Goal: Transaction & Acquisition: Purchase product/service

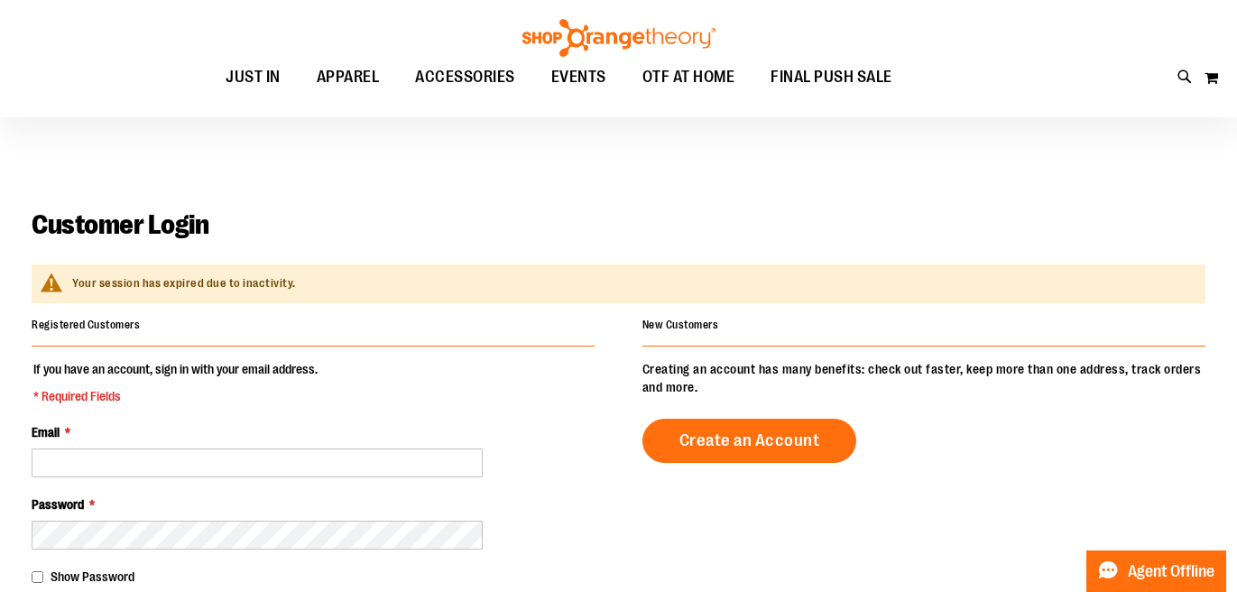
scroll to position [166, 0]
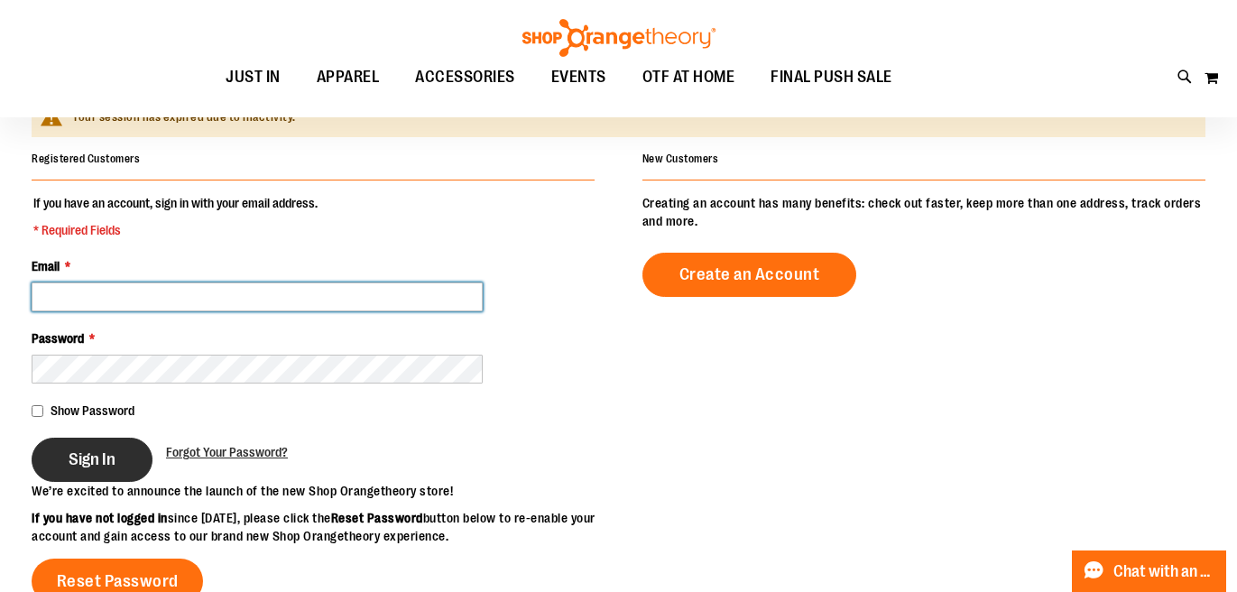
type input "**********"
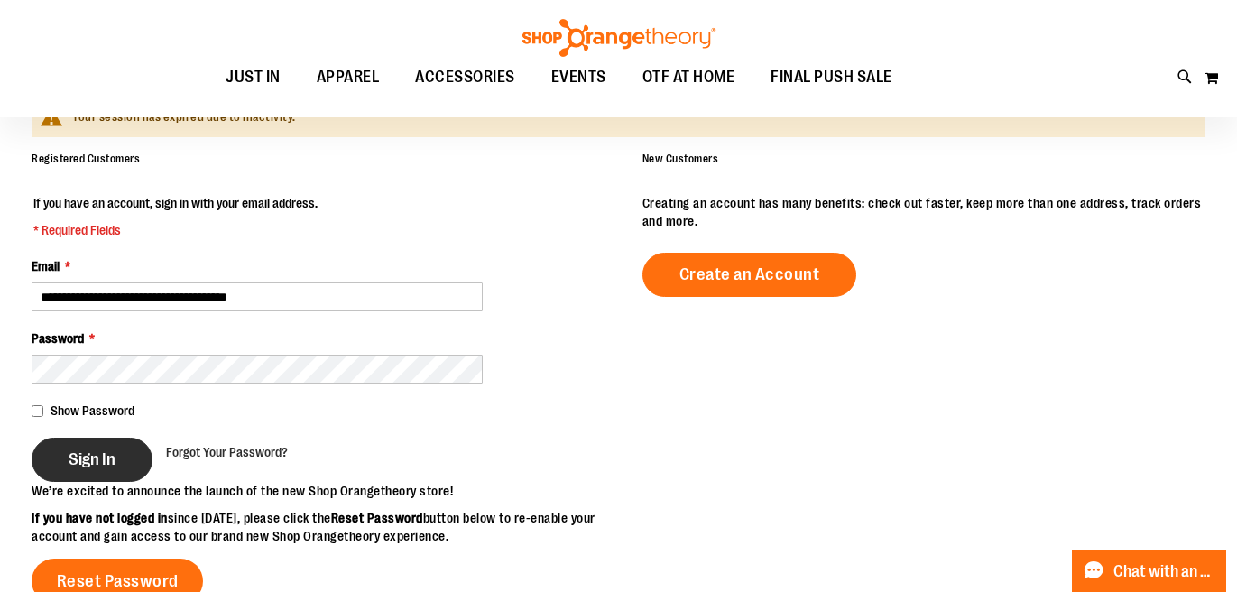
type input "**********"
click at [97, 445] on button "Sign In" at bounding box center [92, 460] width 121 height 44
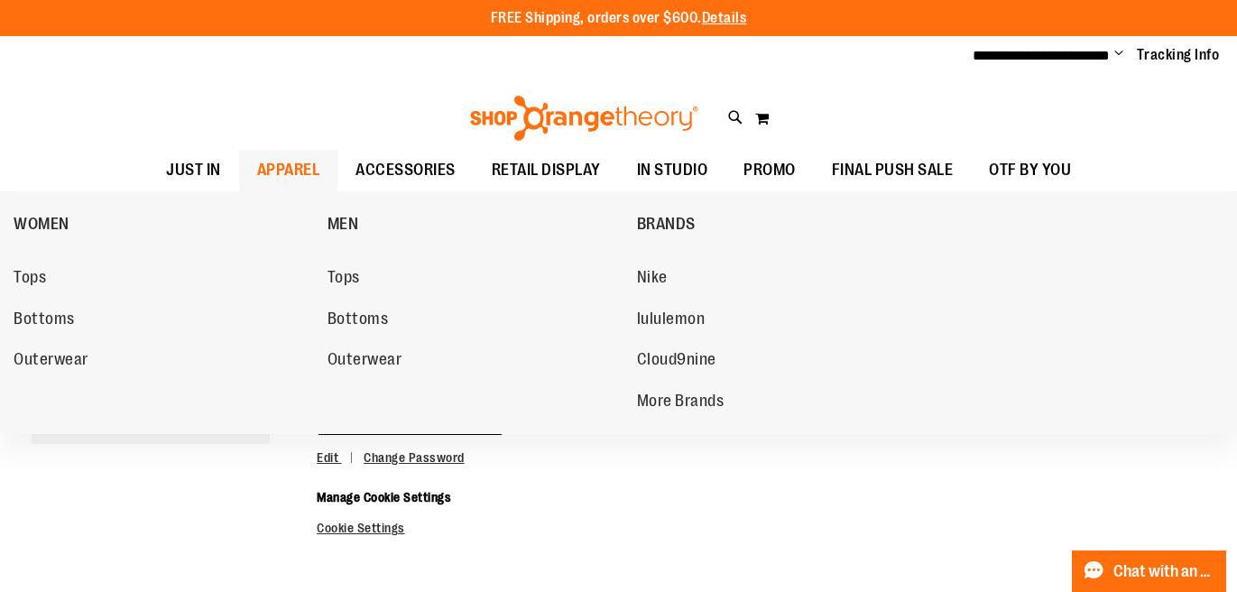
type input "**********"
click at [279, 156] on span "APPAREL" at bounding box center [288, 170] width 63 height 41
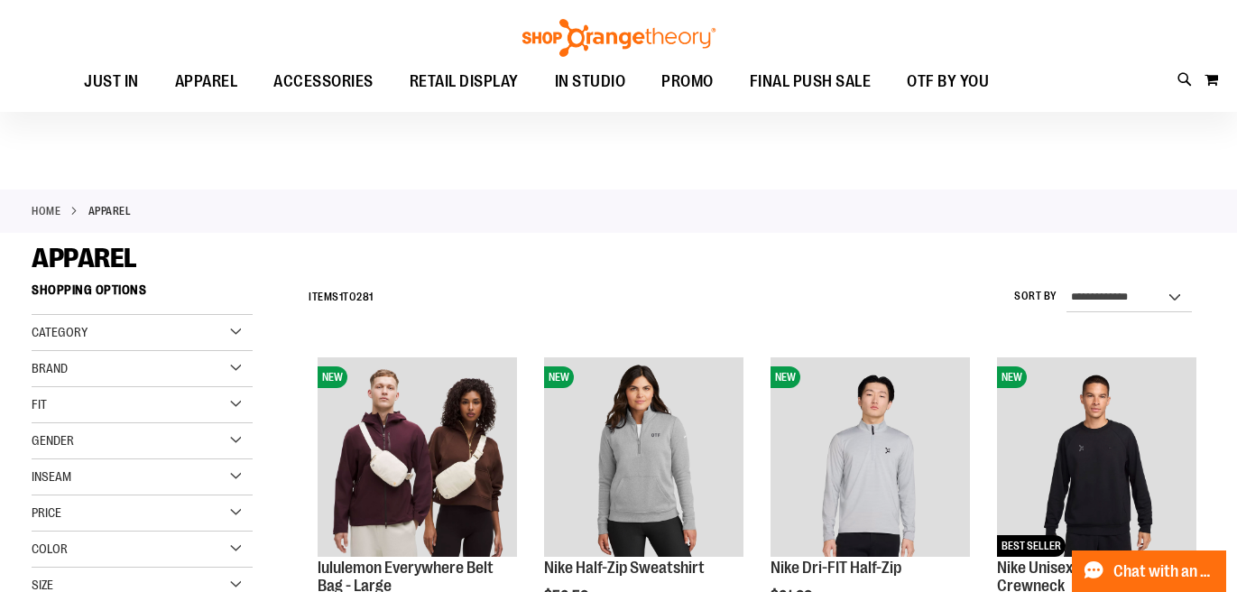
scroll to position [115, 0]
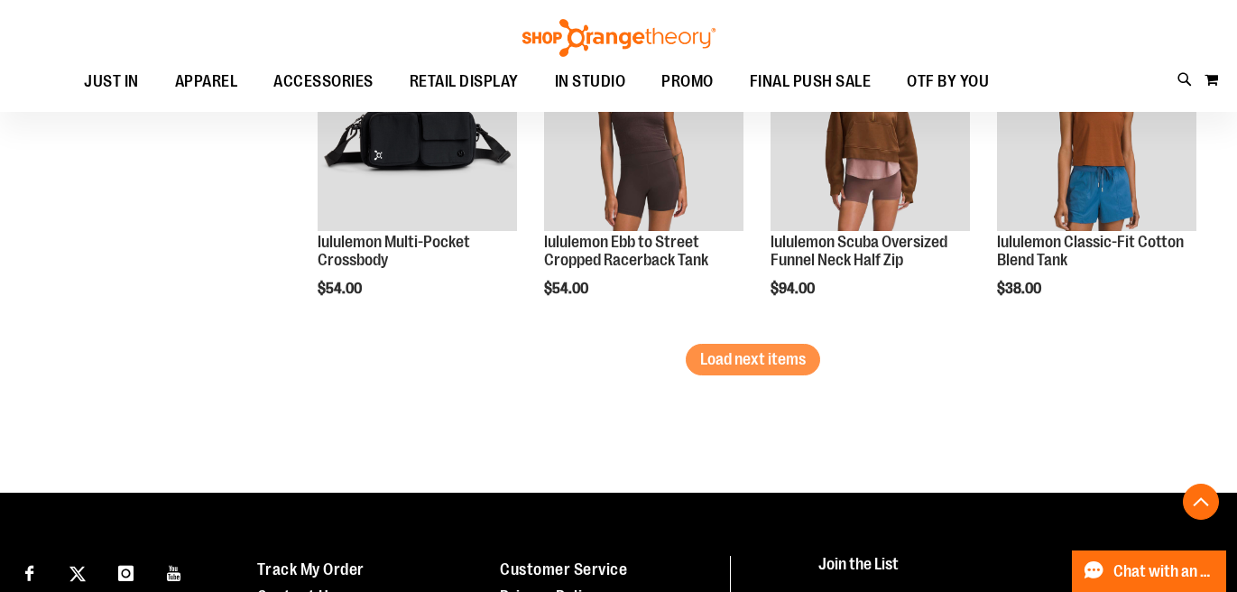
scroll to position [2948, 0]
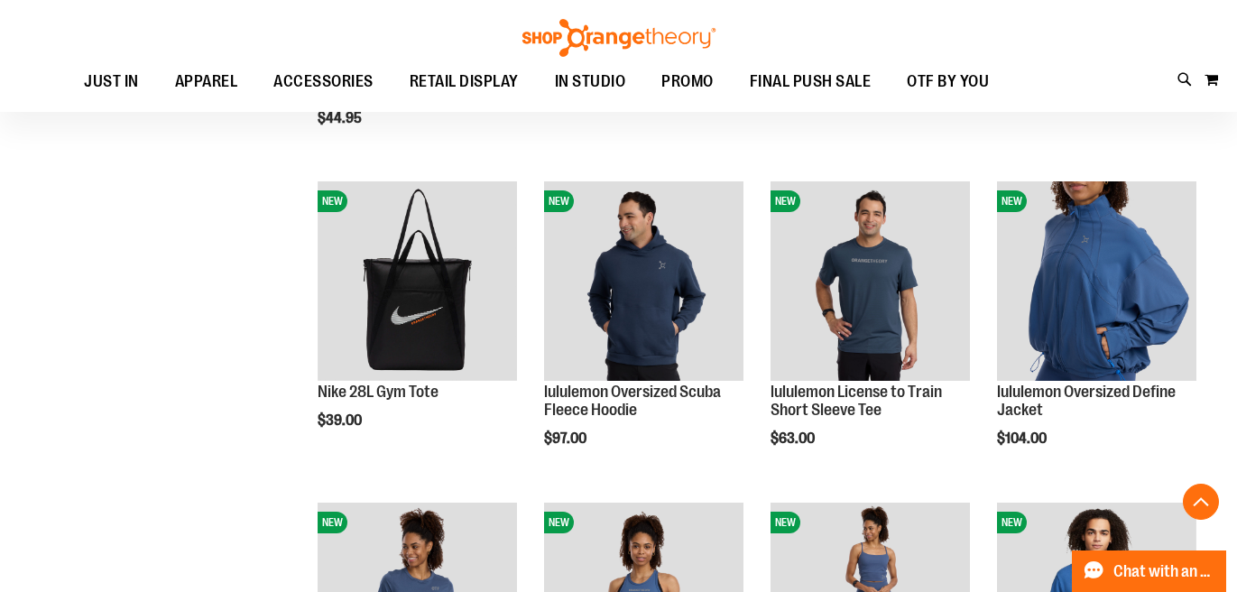
scroll to position [1105, 0]
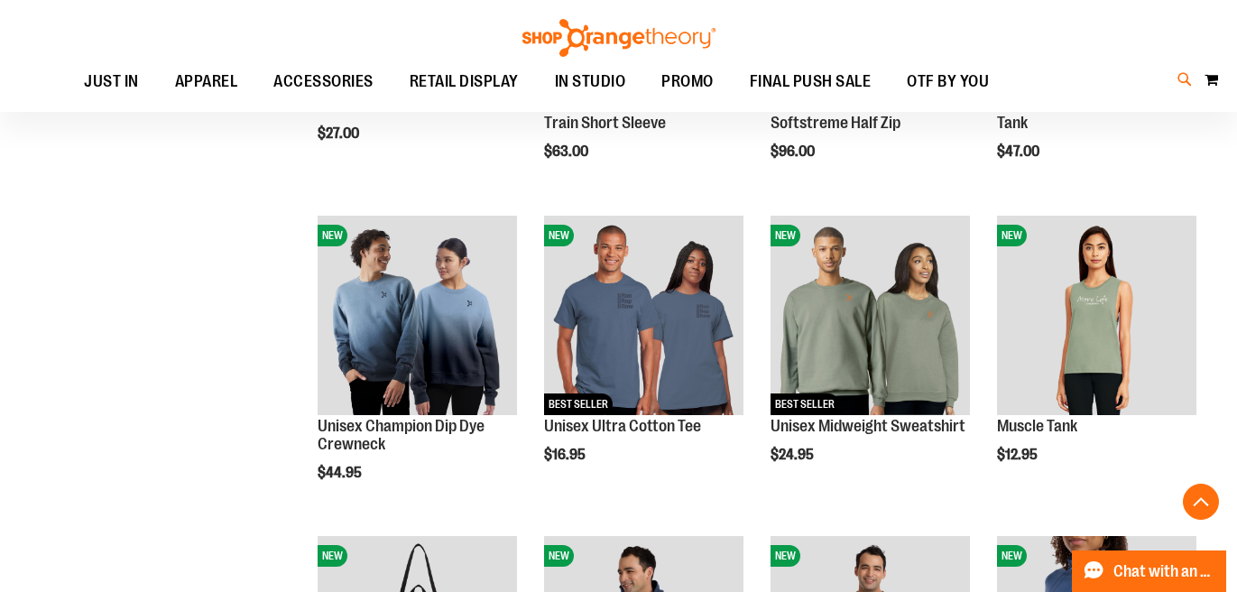
type input "**********"
click at [1182, 85] on icon at bounding box center [1185, 79] width 15 height 21
click at [1077, 111] on button "submit" at bounding box center [1078, 104] width 54 height 54
type input "**********"
click at [292, 282] on span "365 Fleece Crewneck Sweatshirt" at bounding box center [343, 284] width 187 height 14
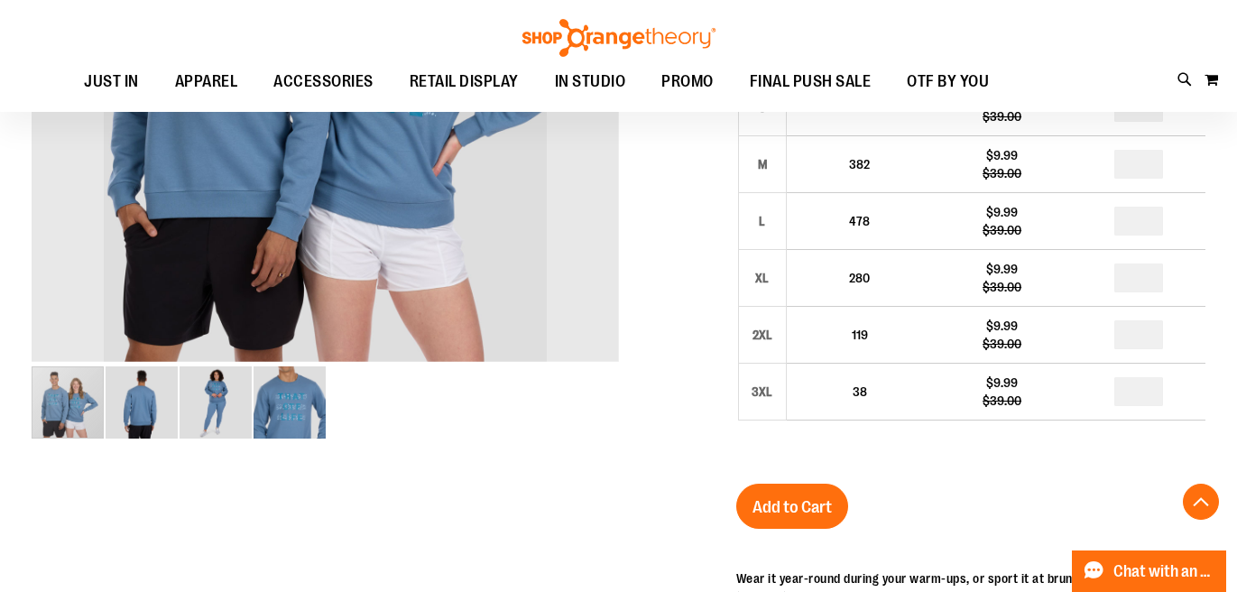
scroll to position [280, 0]
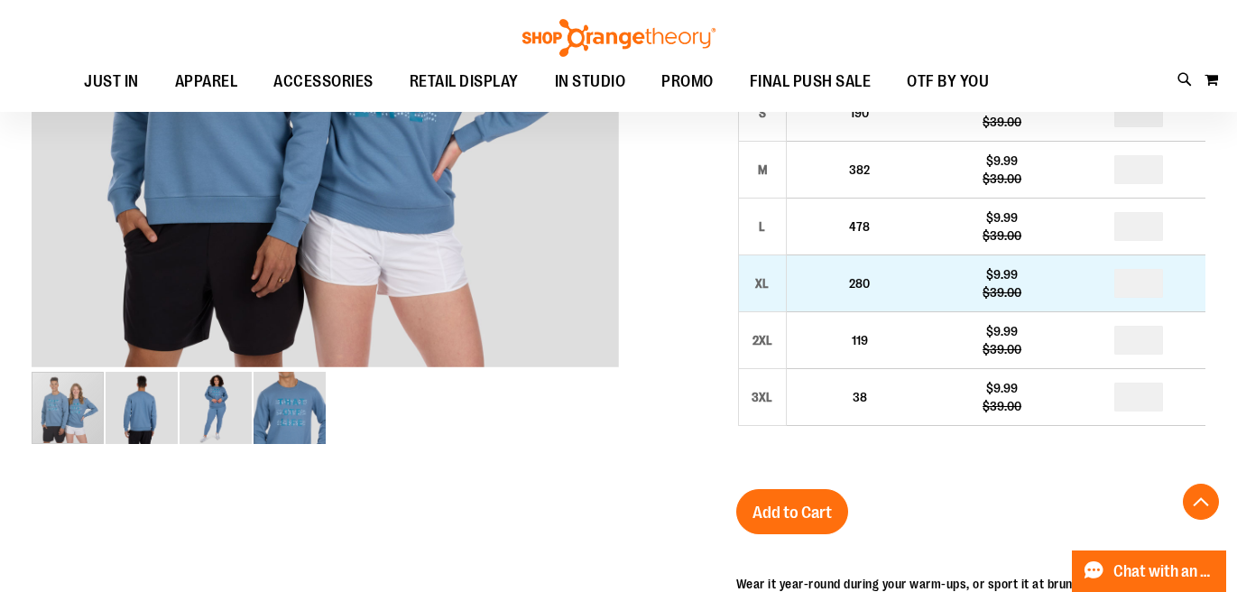
type input "**********"
click at [1151, 282] on input "number" at bounding box center [1139, 283] width 49 height 29
type input "*"
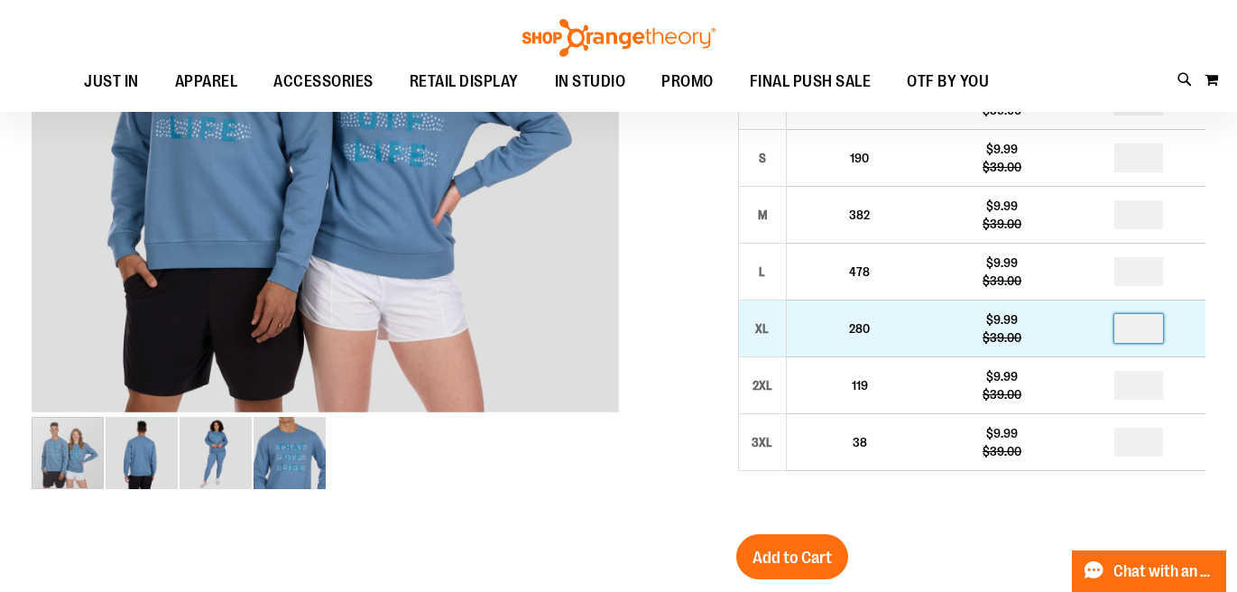
scroll to position [230, 0]
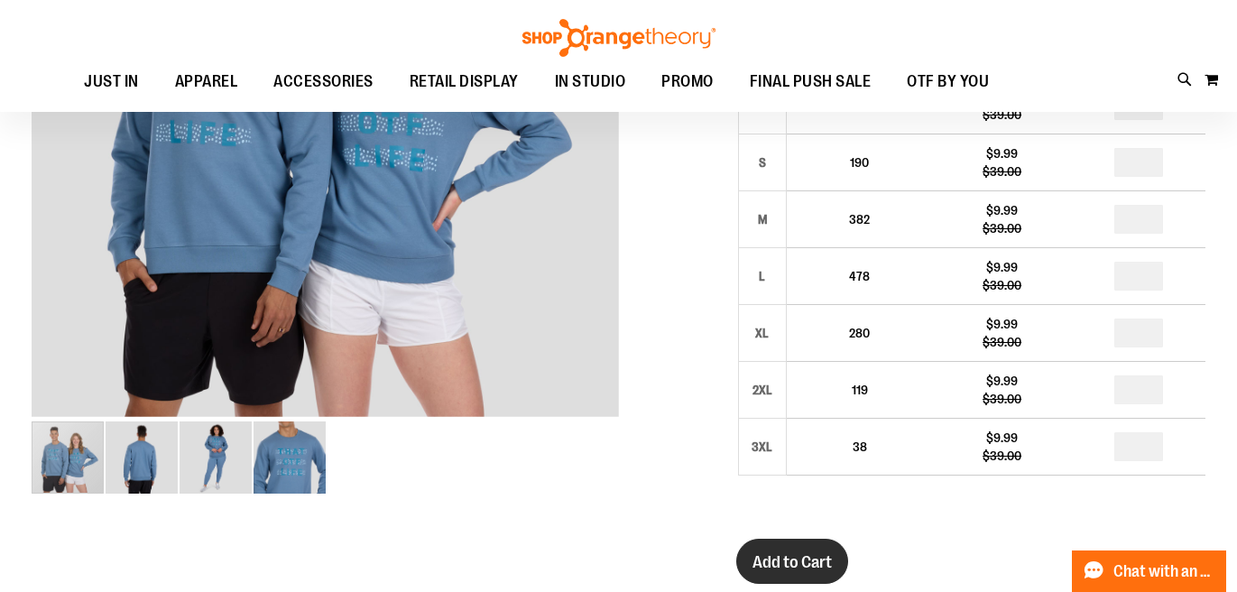
click at [809, 556] on span "Add to Cart" at bounding box center [792, 562] width 79 height 20
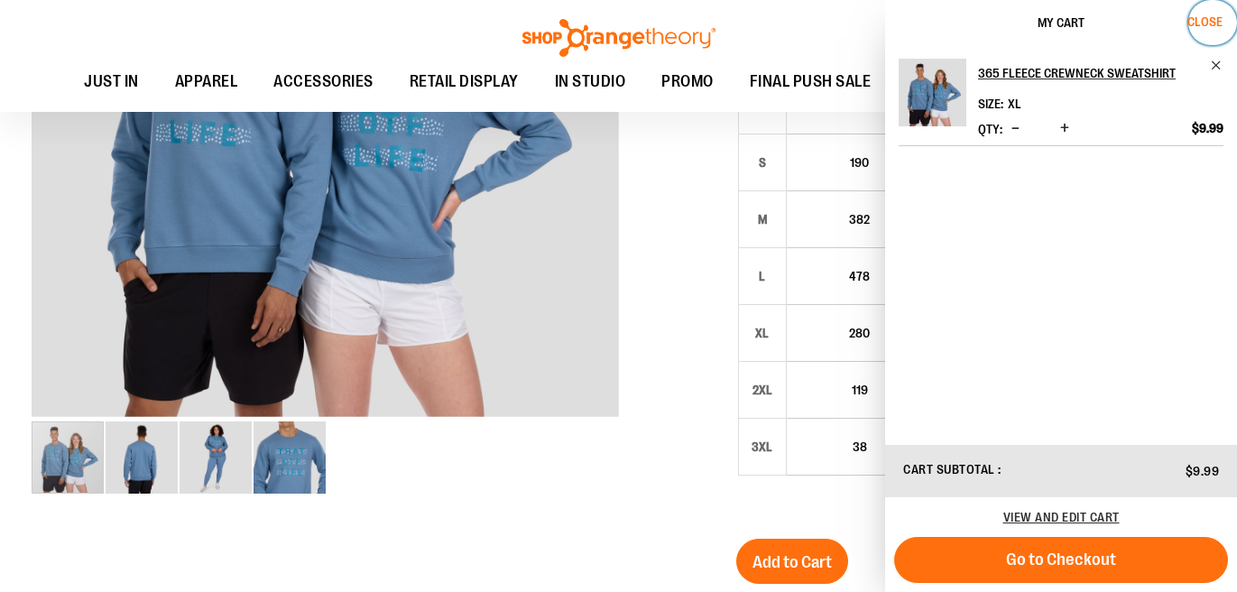
click at [1197, 17] on span "Close" at bounding box center [1205, 21] width 35 height 14
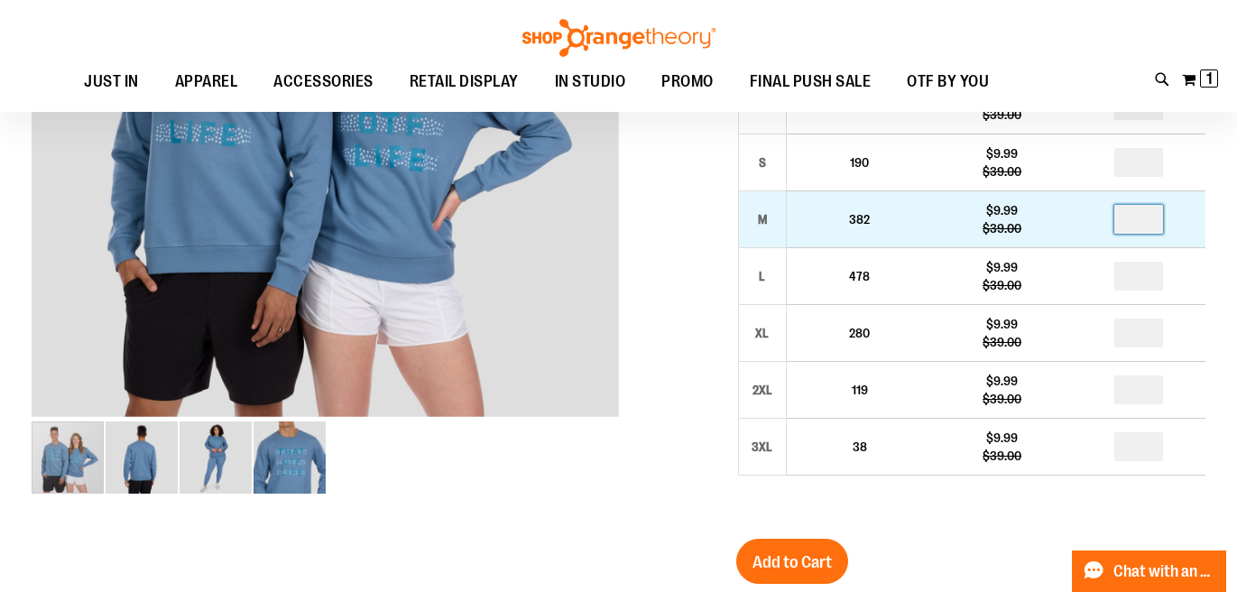
click at [1149, 222] on input "number" at bounding box center [1139, 219] width 49 height 29
type input "*"
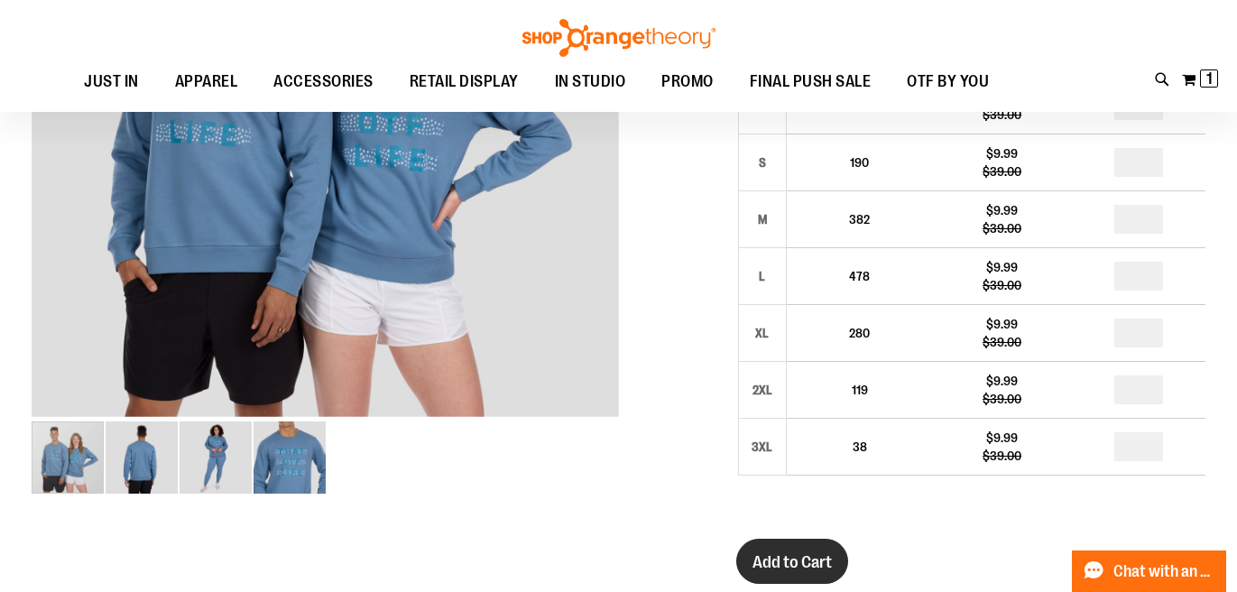
click at [807, 566] on span "Add to Cart" at bounding box center [792, 562] width 79 height 20
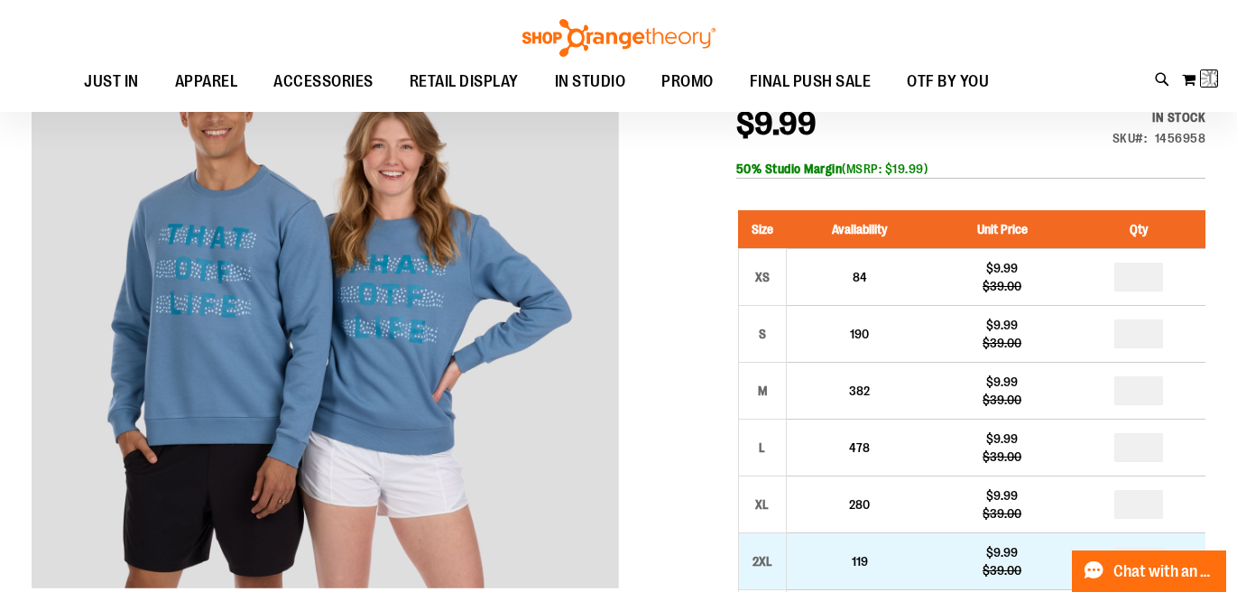
scroll to position [0, 0]
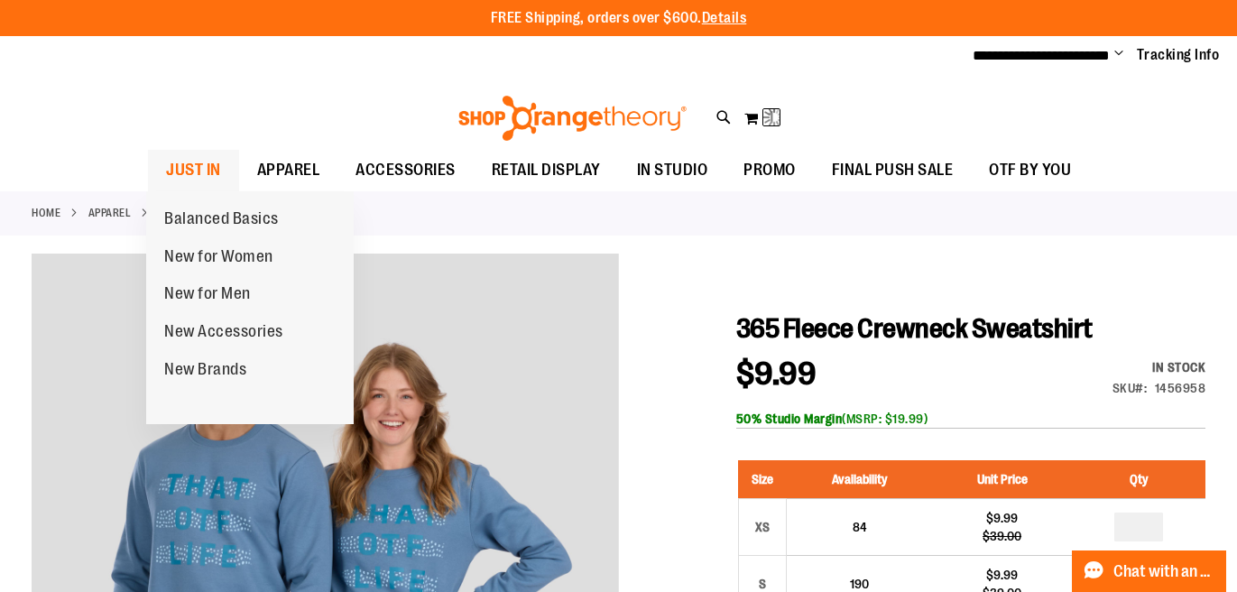
click at [166, 172] on span "JUST IN" at bounding box center [193, 170] width 55 height 41
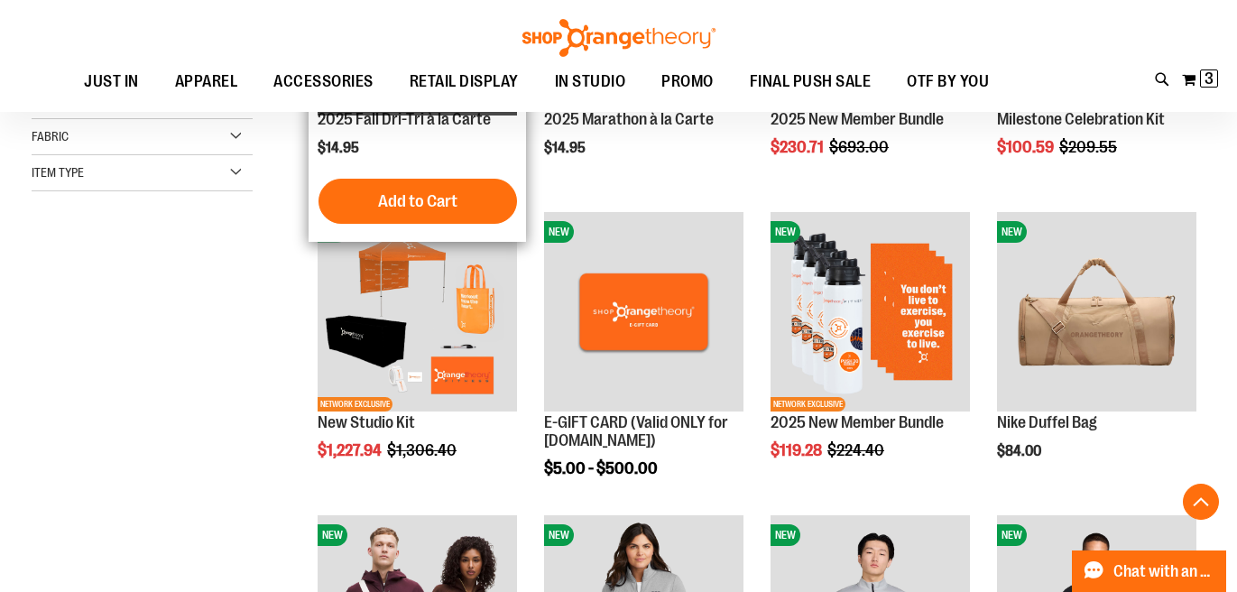
scroll to position [383, 0]
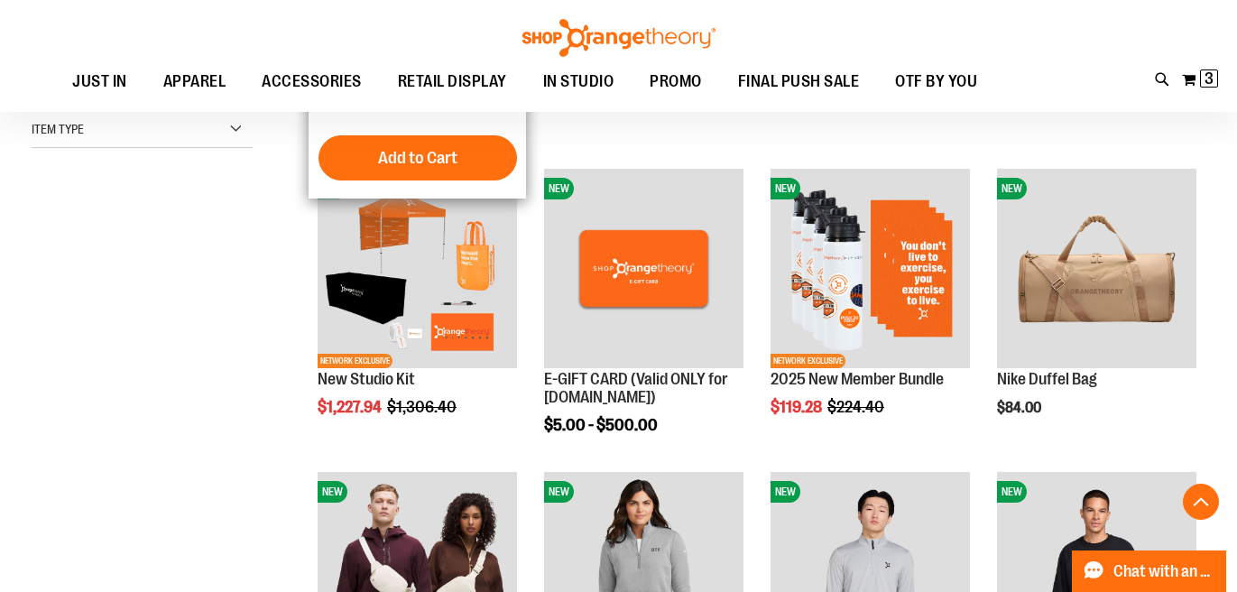
scroll to position [644, 0]
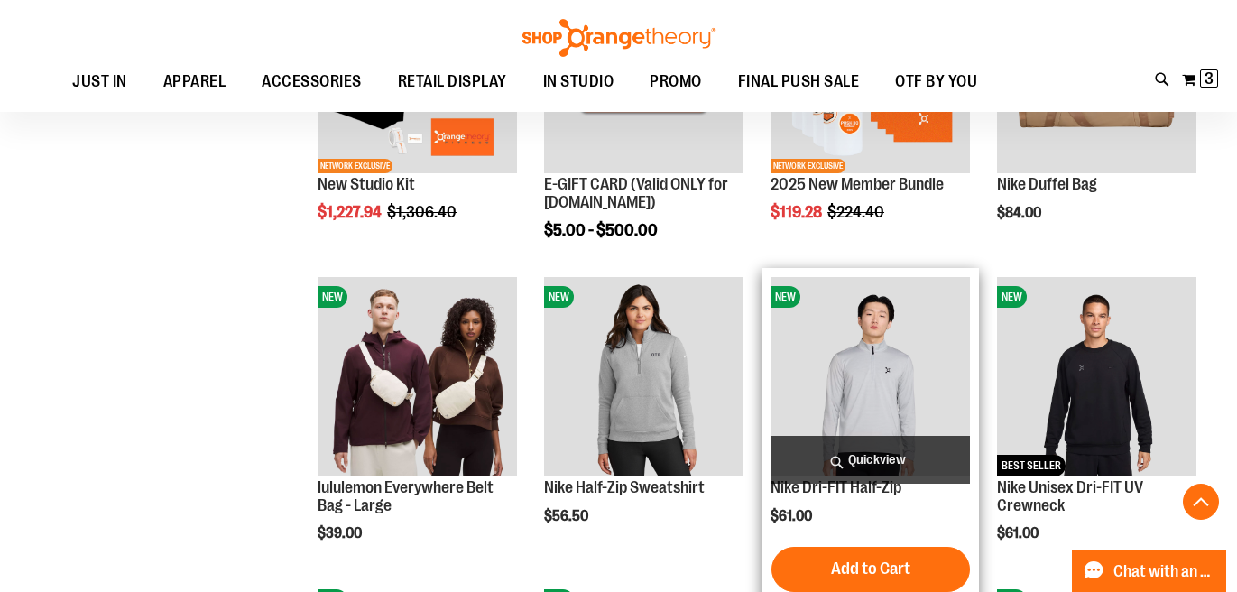
scroll to position [708, 0]
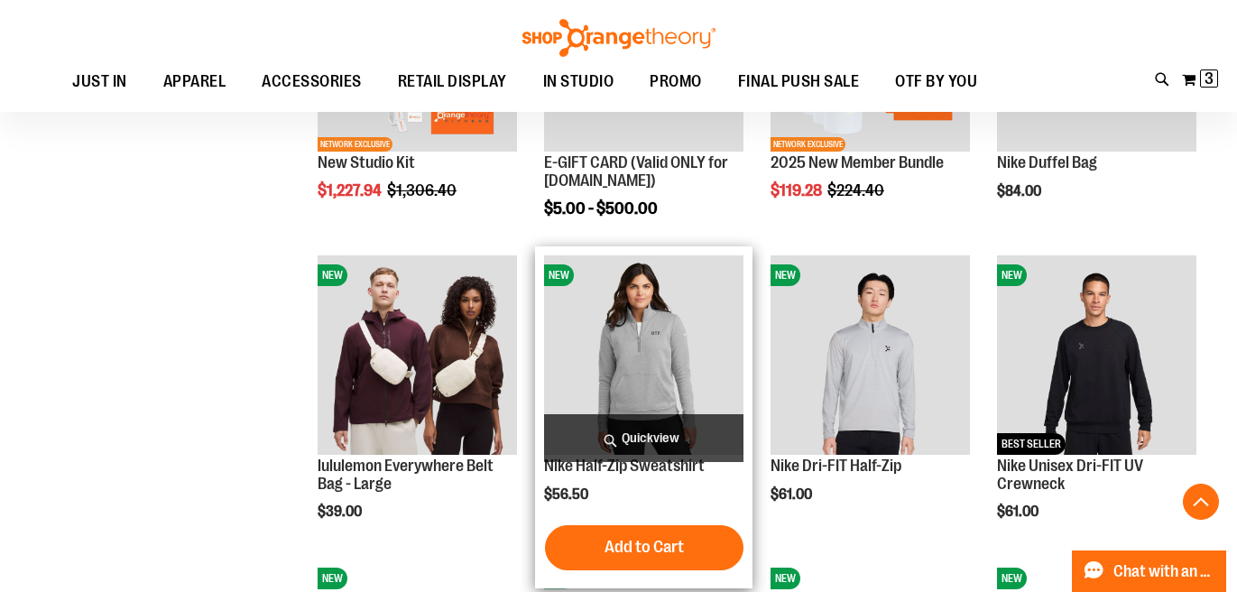
type input "**********"
click at [609, 367] on img "product" at bounding box center [643, 354] width 199 height 199
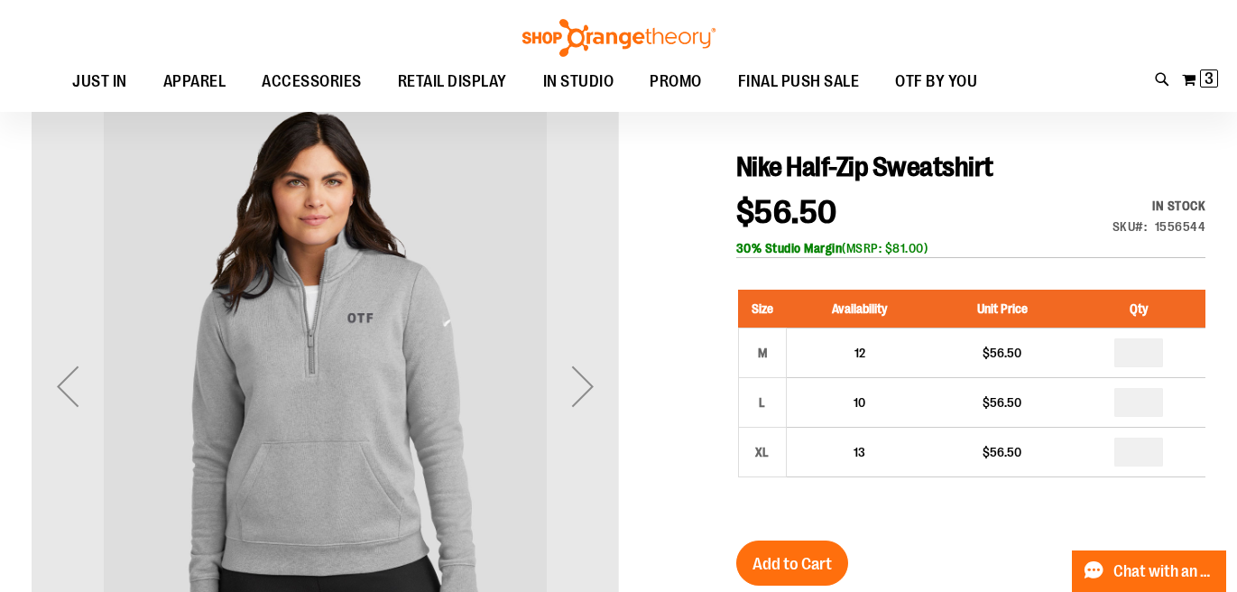
scroll to position [168, 0]
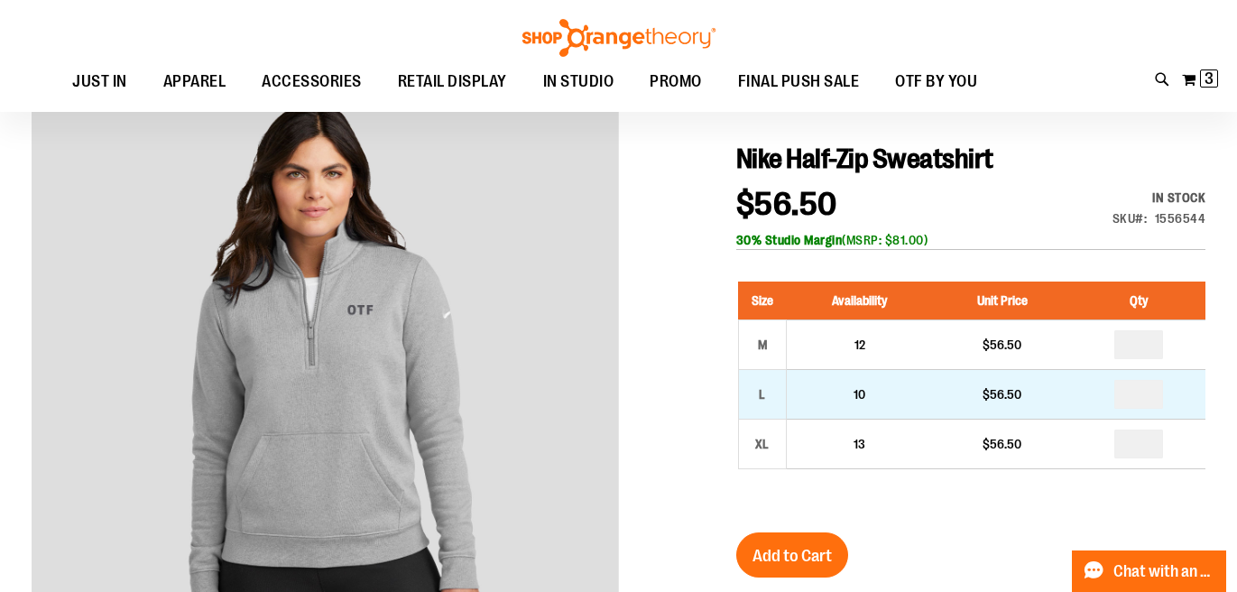
type input "**********"
click at [1144, 393] on input "number" at bounding box center [1139, 394] width 49 height 29
type input "*"
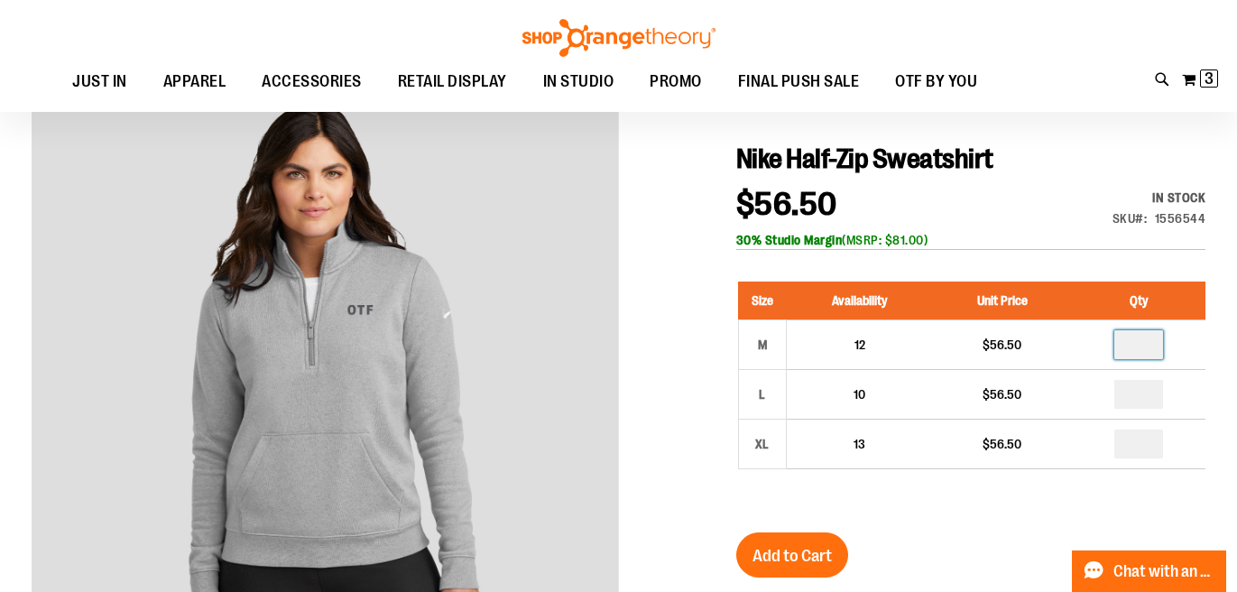
click at [1156, 348] on input "number" at bounding box center [1139, 344] width 49 height 29
type input "*"
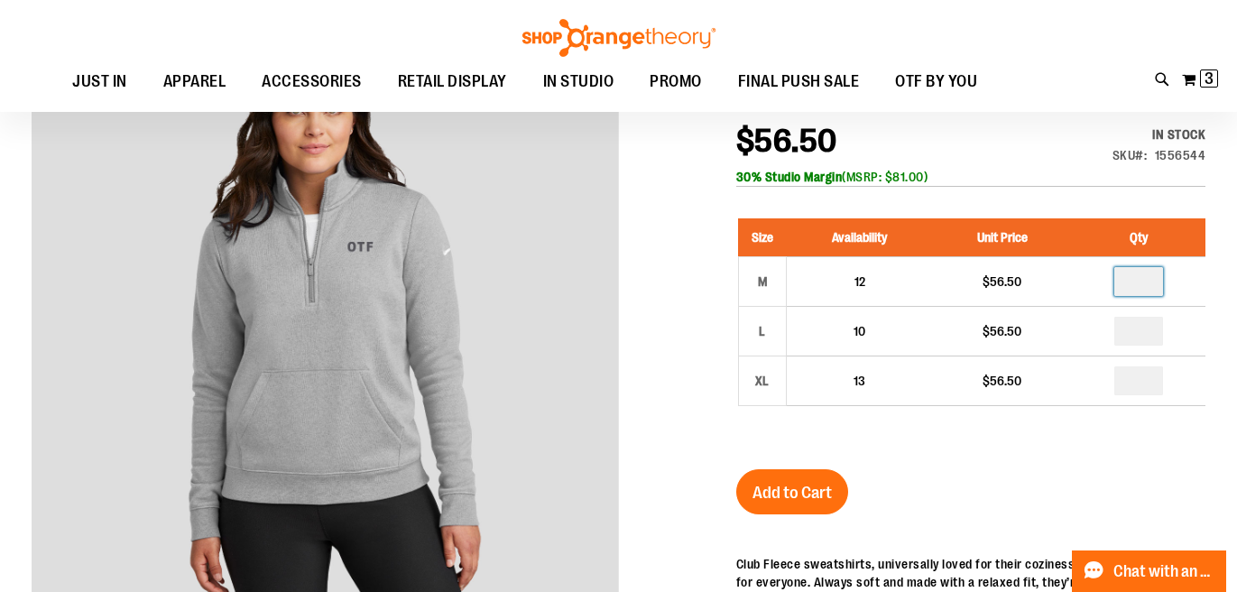
scroll to position [255, 0]
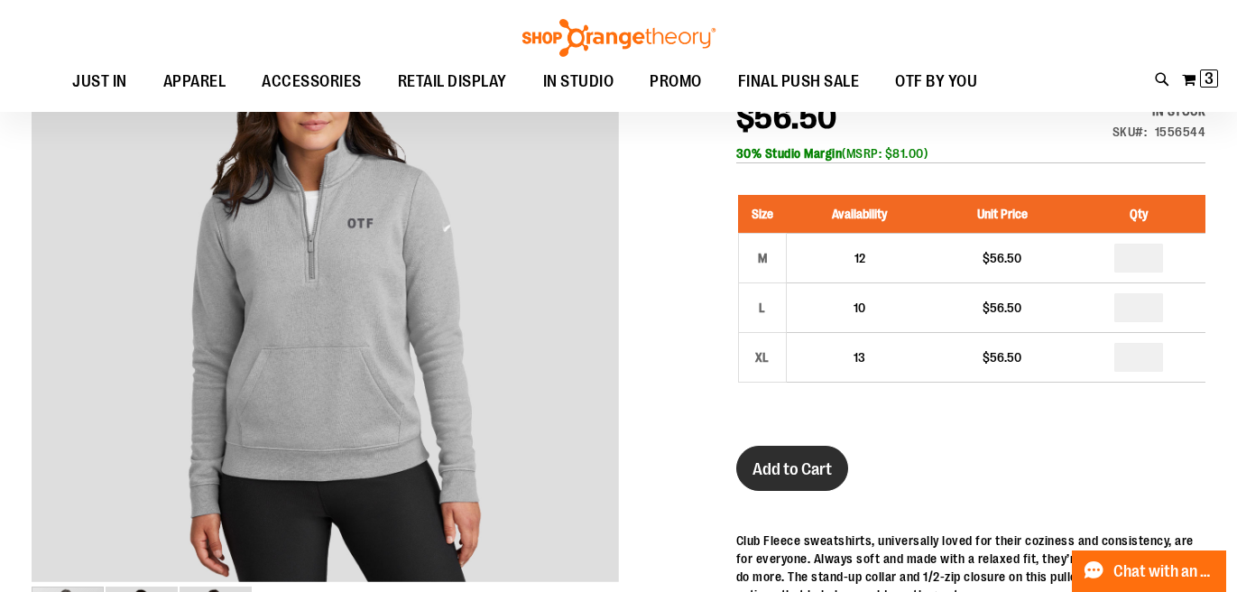
click at [821, 473] on span "Add to Cart" at bounding box center [792, 469] width 79 height 20
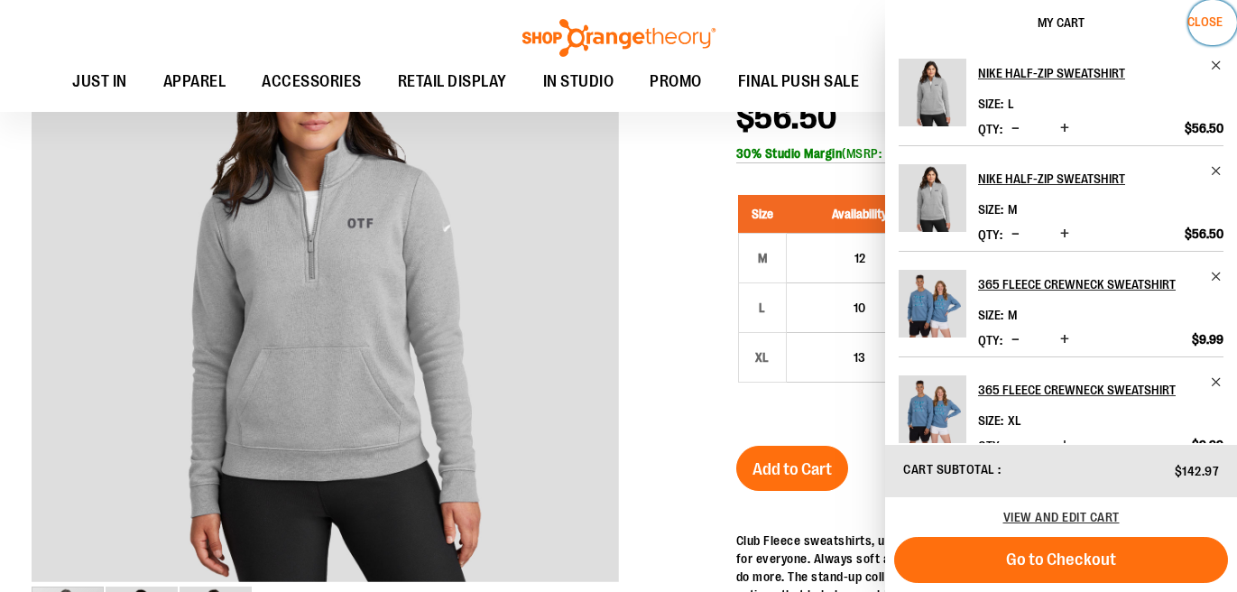
click at [1216, 16] on span "Close" at bounding box center [1205, 21] width 35 height 14
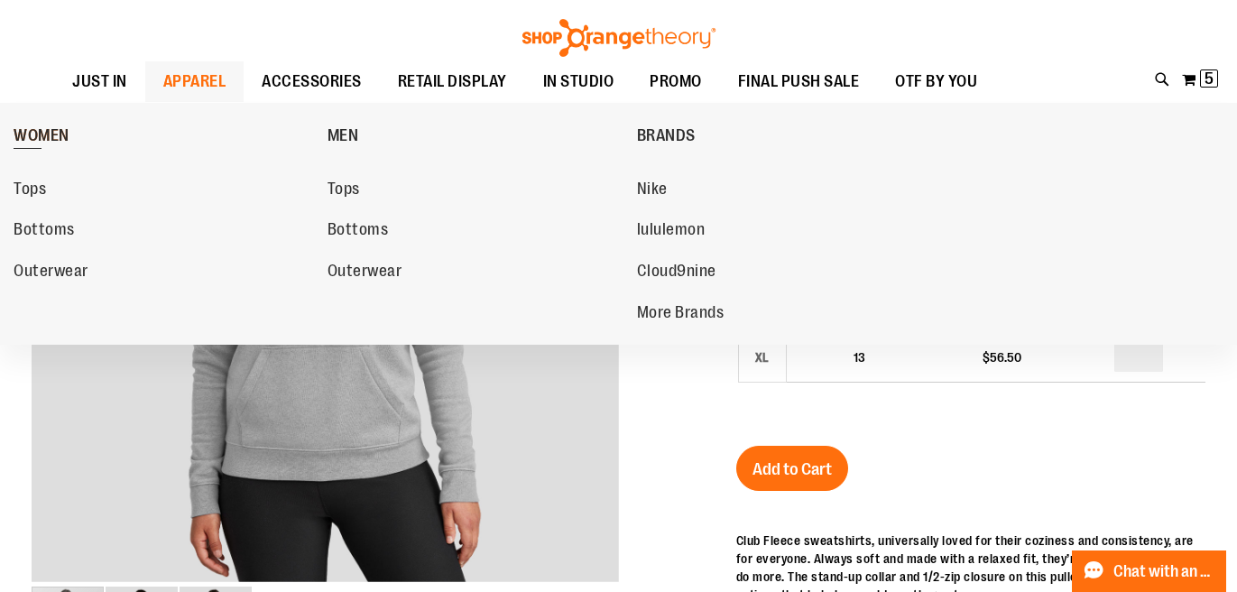
click at [58, 129] on span "WOMEN" at bounding box center [42, 137] width 56 height 23
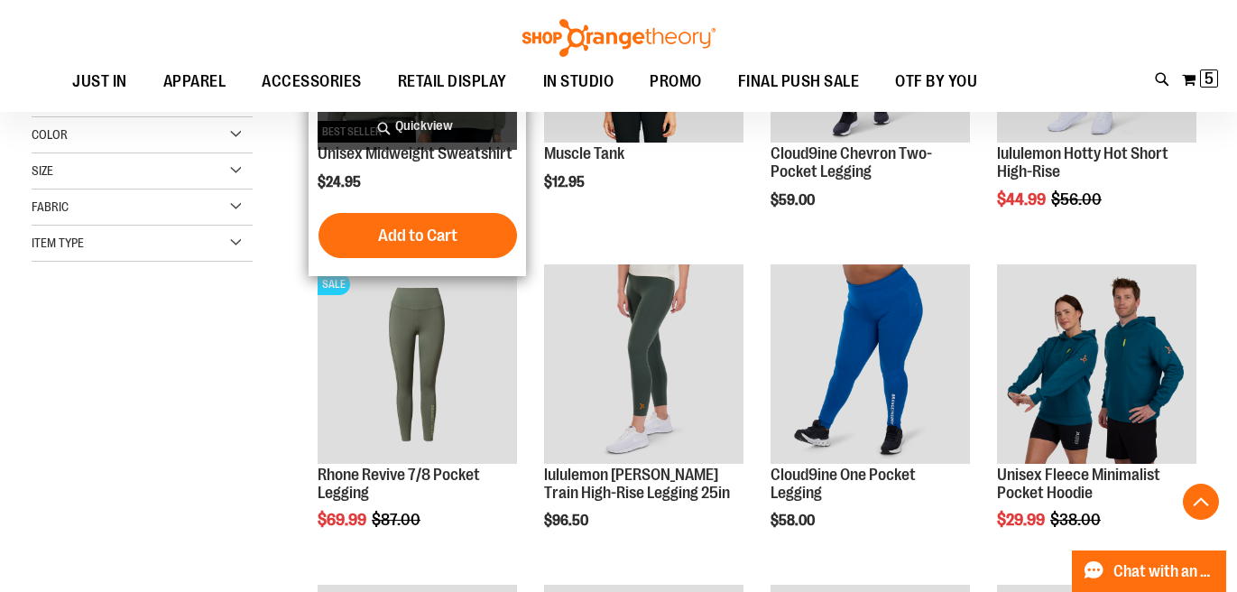
scroll to position [415, 0]
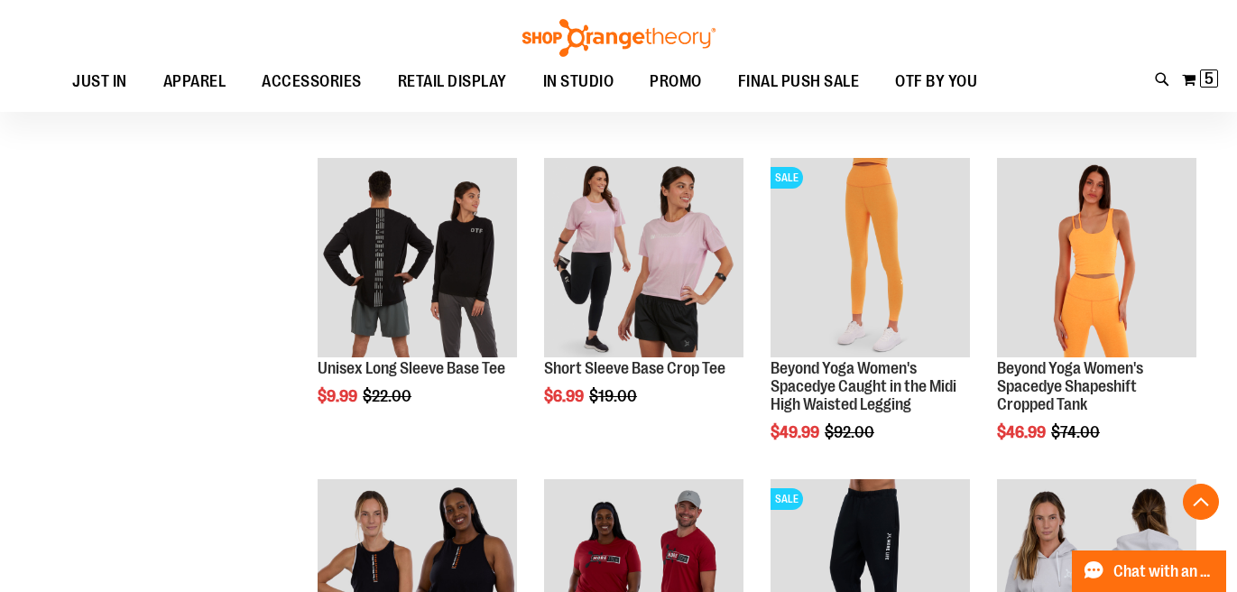
scroll to position [1484, 0]
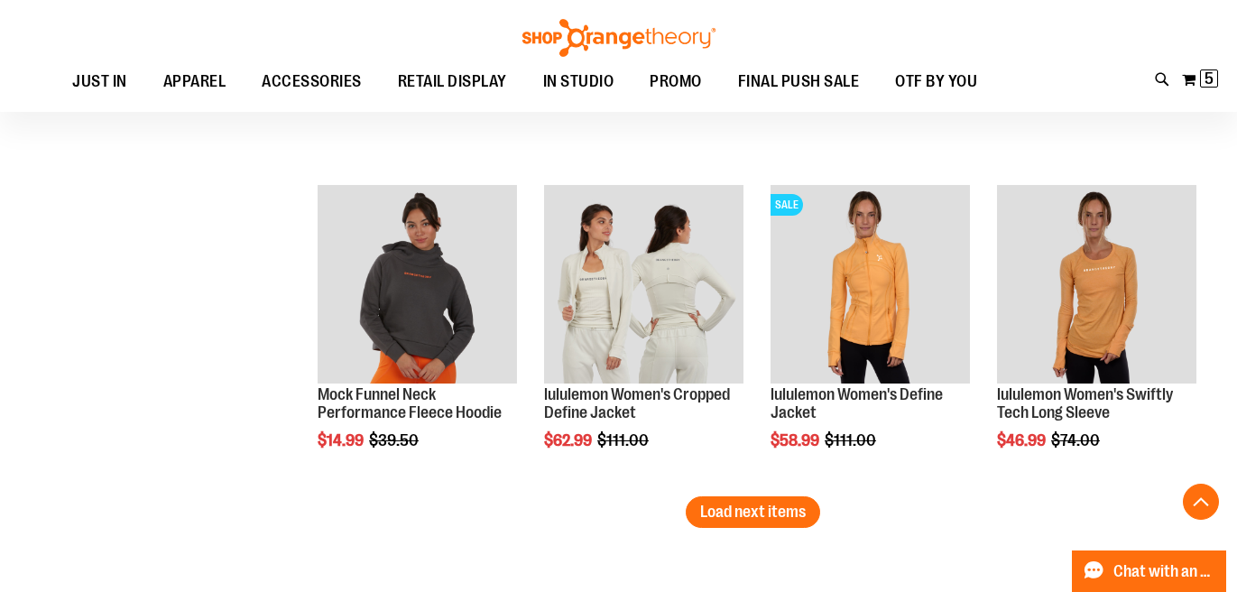
scroll to position [2766, 0]
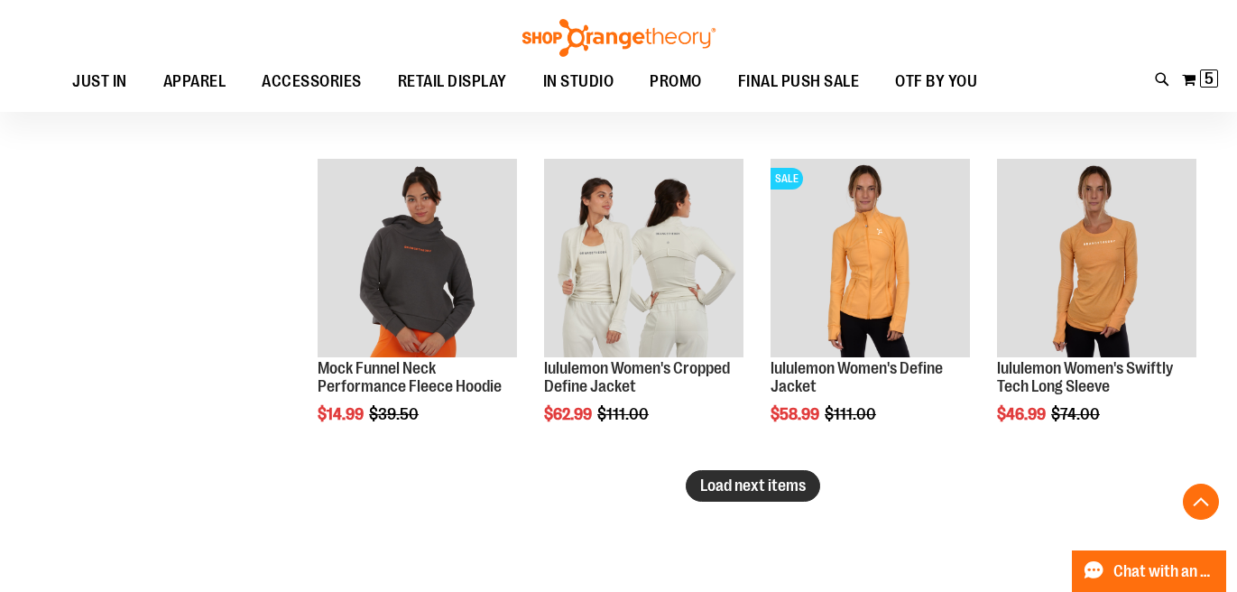
type input "**********"
click at [728, 490] on span "Load next items" at bounding box center [753, 486] width 106 height 18
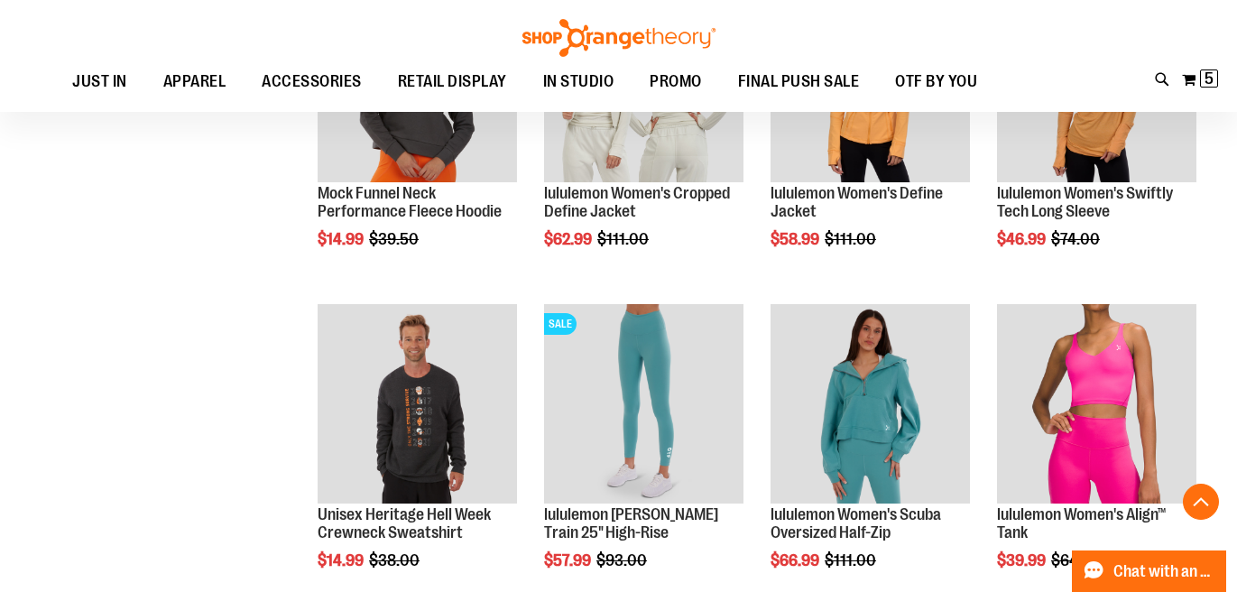
scroll to position [3026, 0]
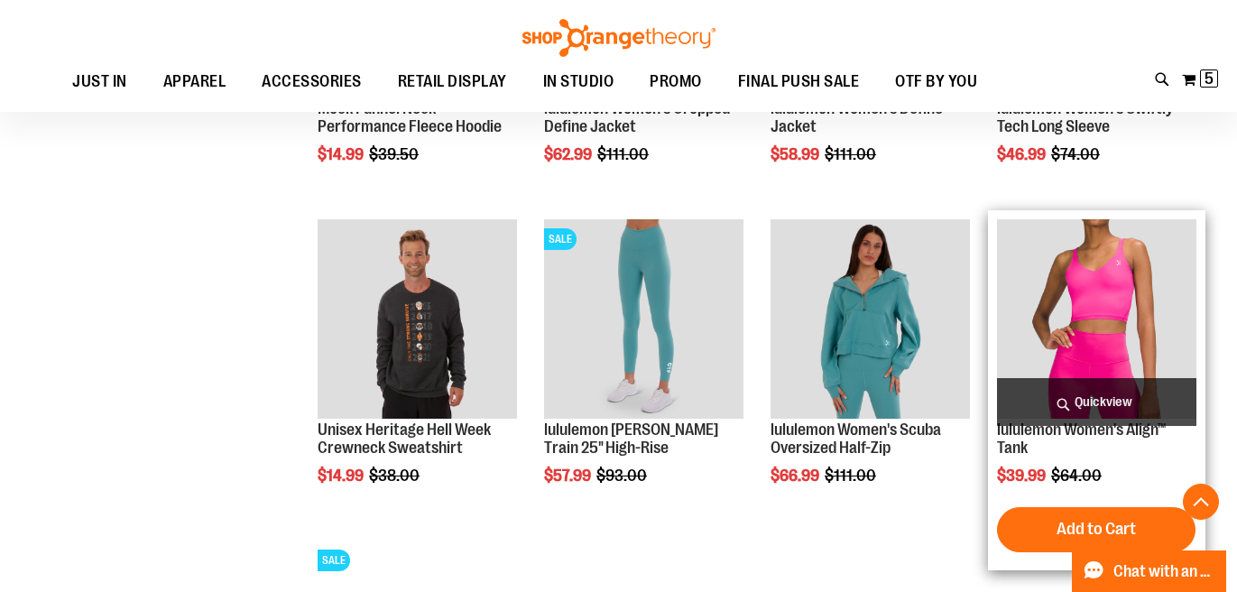
click at [1120, 402] on span "Quickview" at bounding box center [1096, 402] width 199 height 48
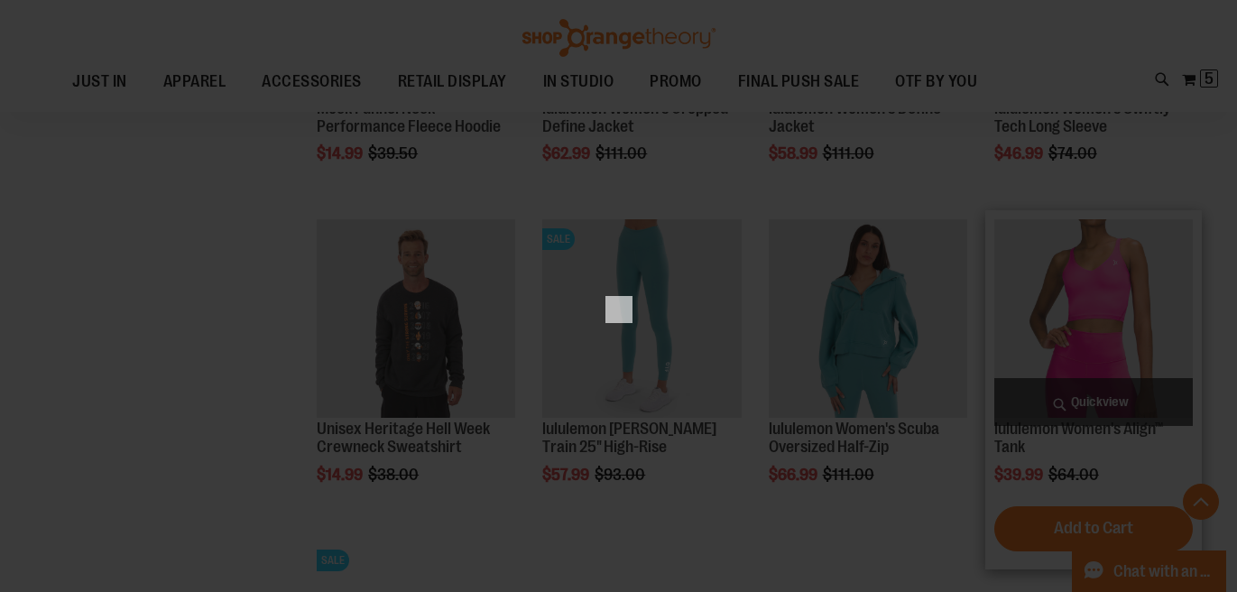
scroll to position [0, 0]
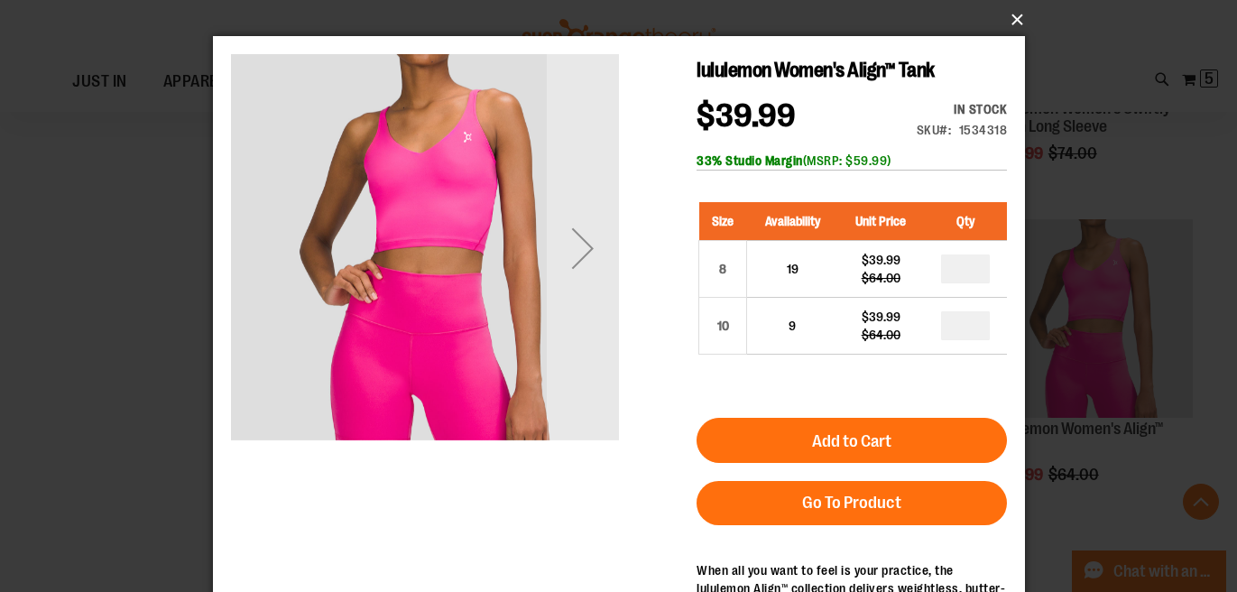
click at [1014, 24] on button "×" at bounding box center [624, 20] width 812 height 40
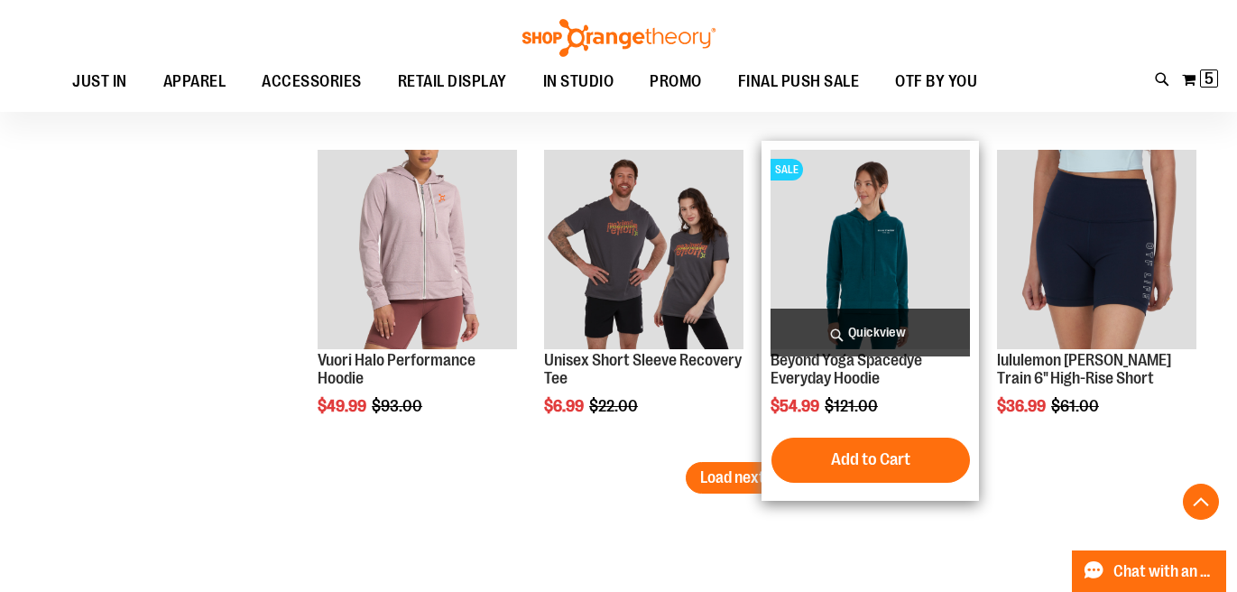
scroll to position [3772, 0]
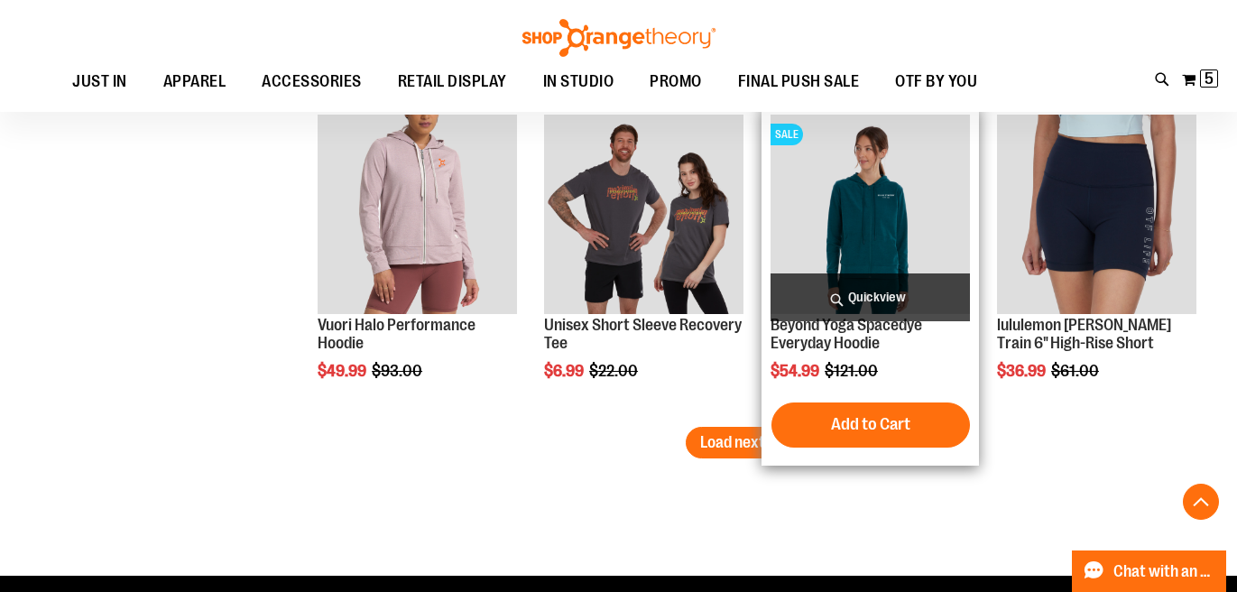
click at [861, 334] on link "Beyond Yoga Spacedye Everyday Hoodie" at bounding box center [847, 334] width 152 height 36
click at [860, 315] on span "Quickview" at bounding box center [870, 297] width 199 height 48
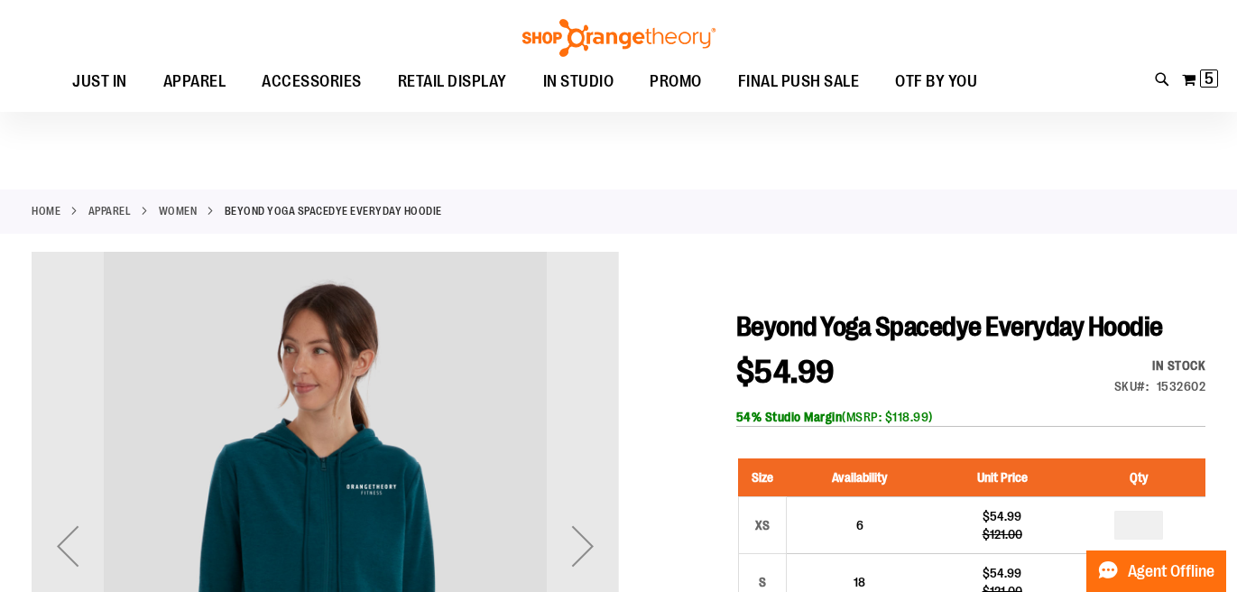
scroll to position [244, 0]
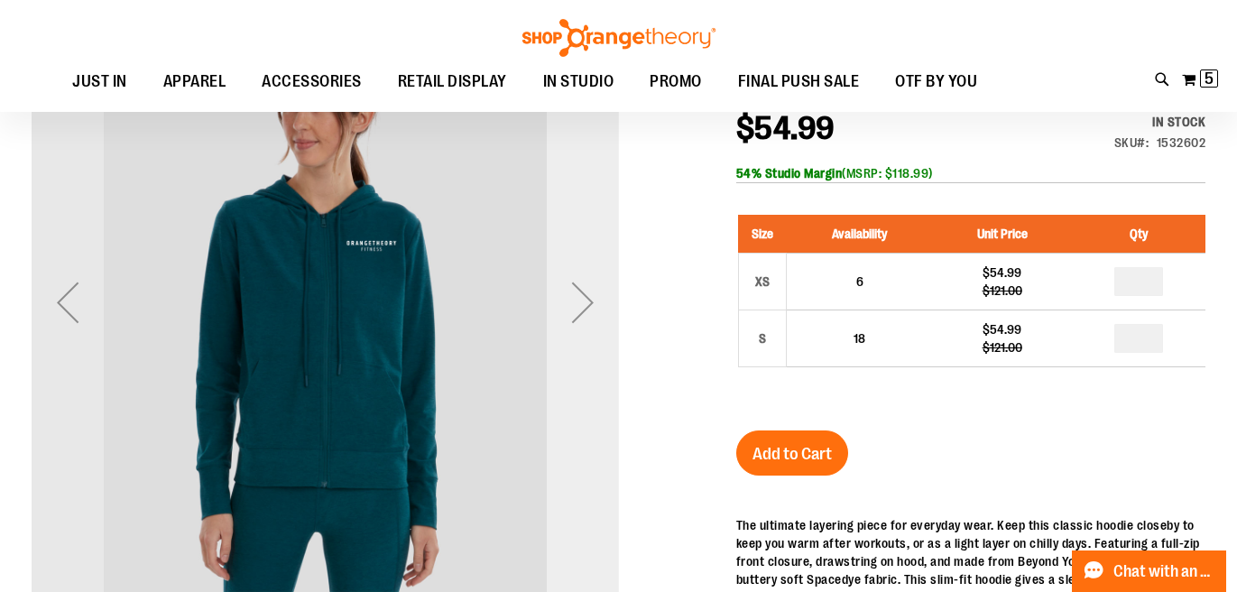
type input "**********"
click at [571, 301] on div "Next" at bounding box center [583, 302] width 72 height 72
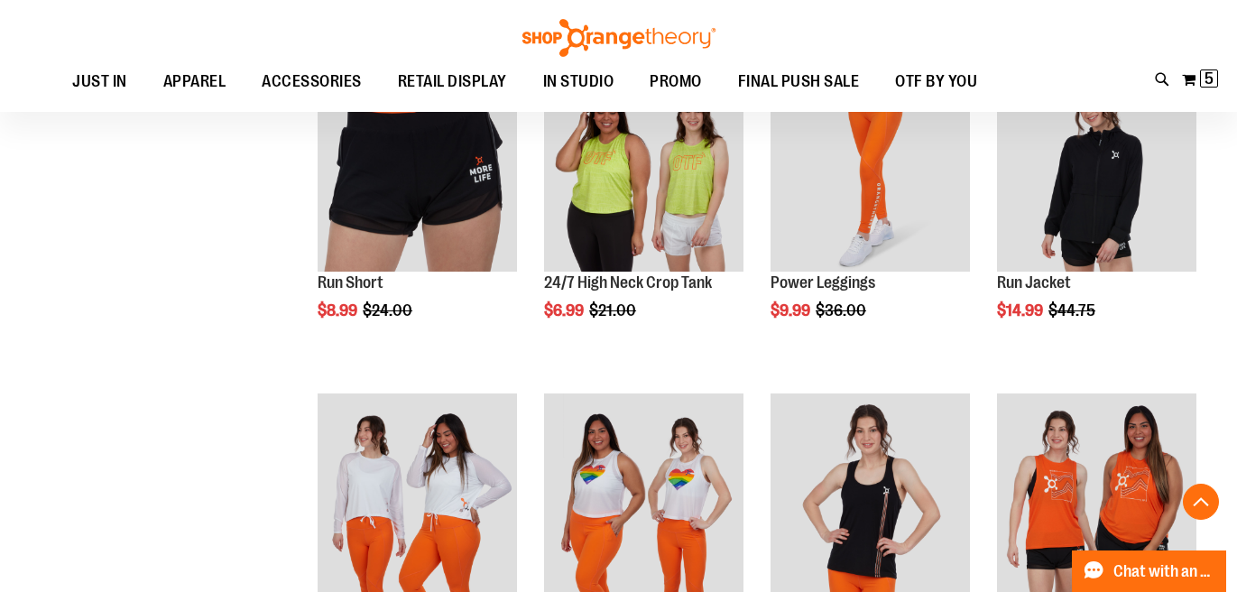
scroll to position [1628, 0]
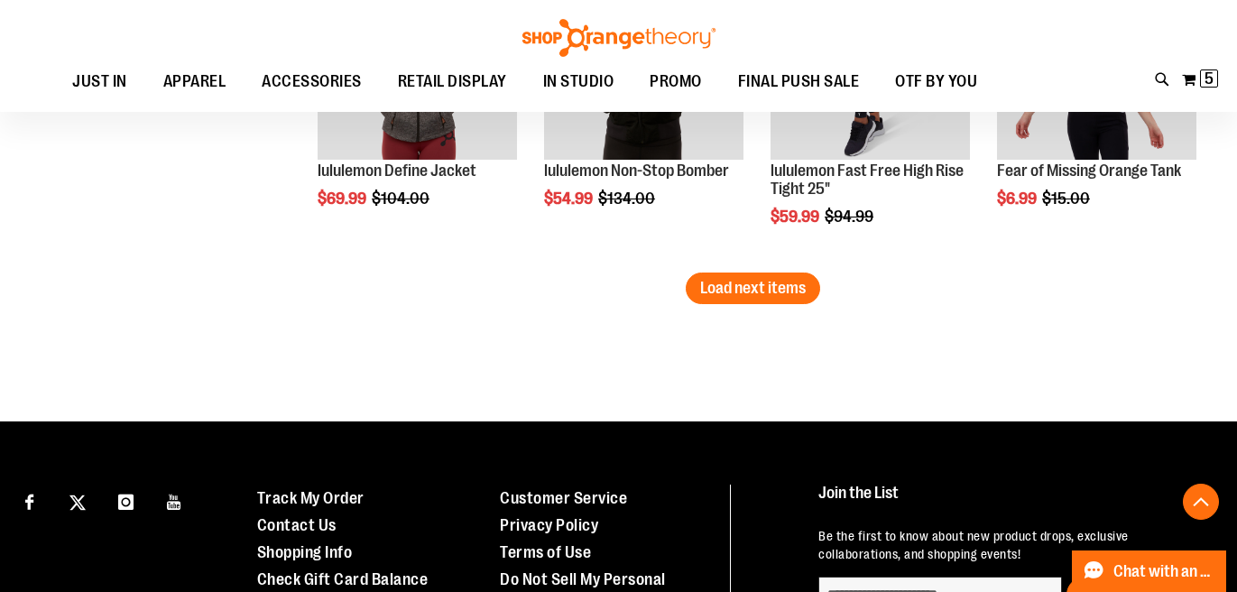
scroll to position [2832, 0]
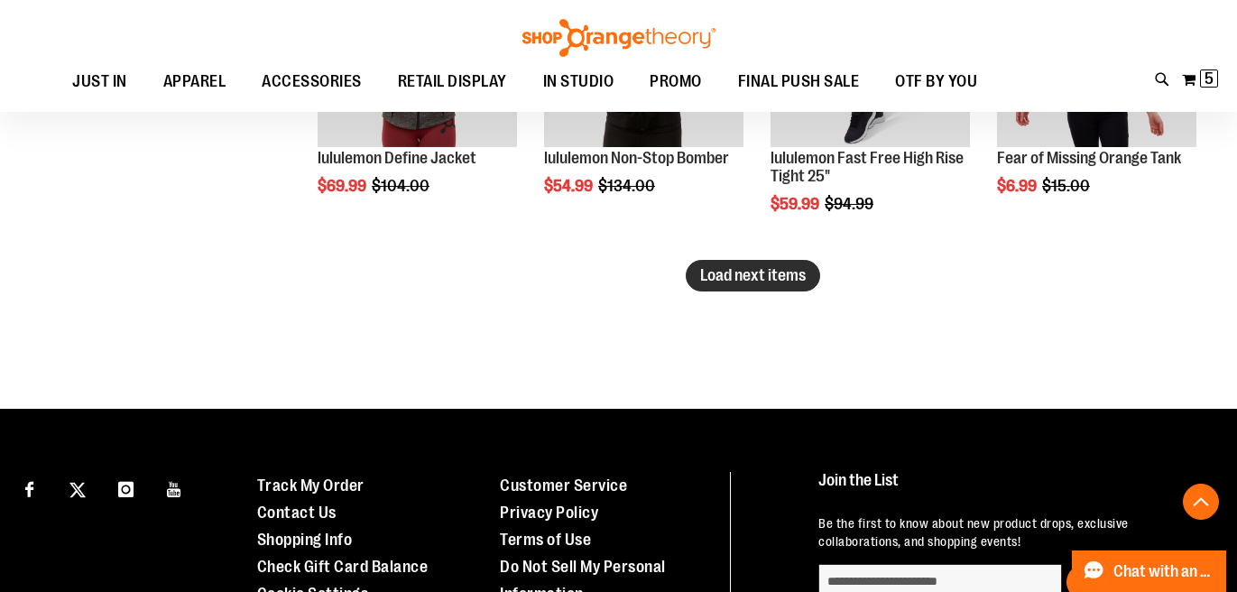
type input "**********"
click at [745, 264] on button "Load next items" at bounding box center [753, 276] width 134 height 32
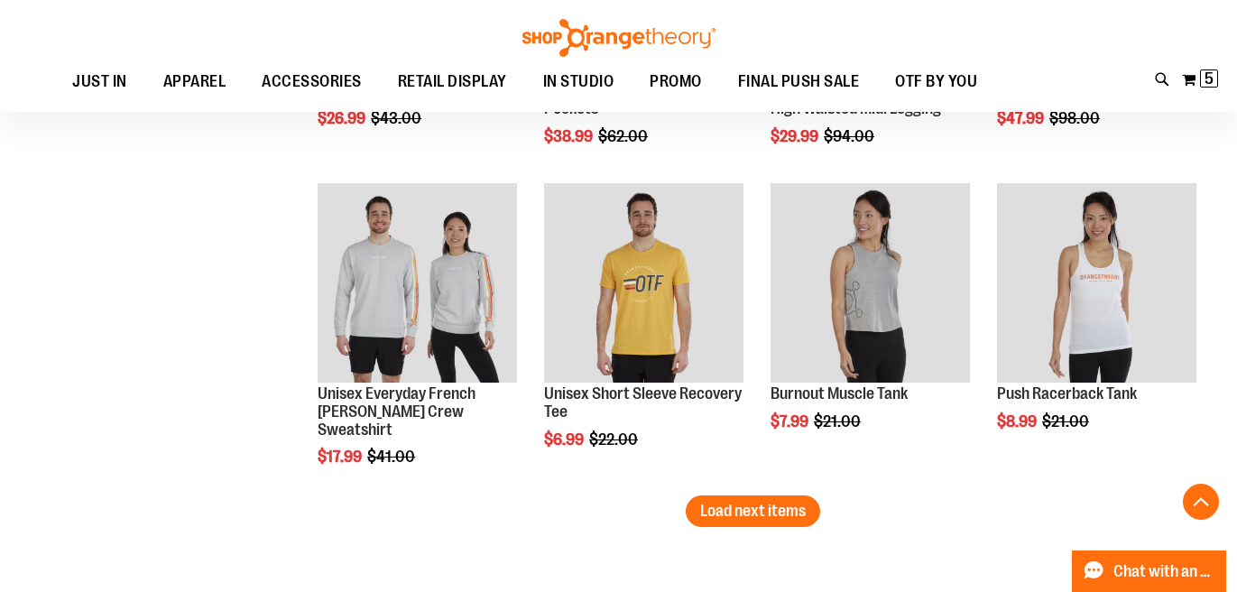
scroll to position [3924, 0]
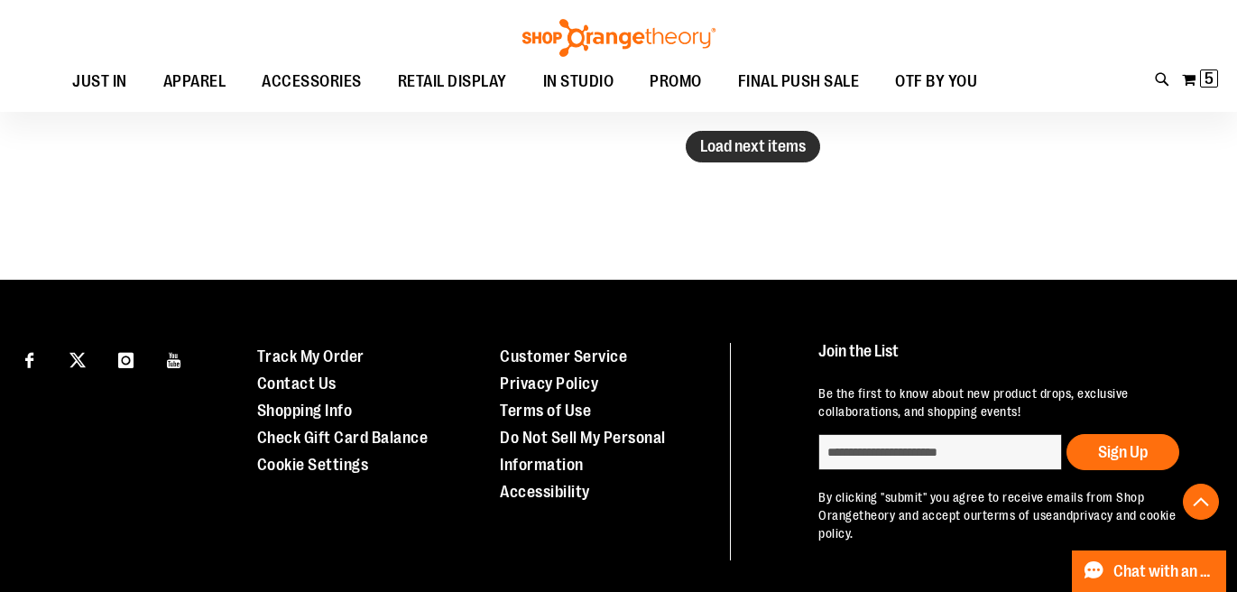
click at [785, 159] on button "Load next items" at bounding box center [753, 147] width 134 height 32
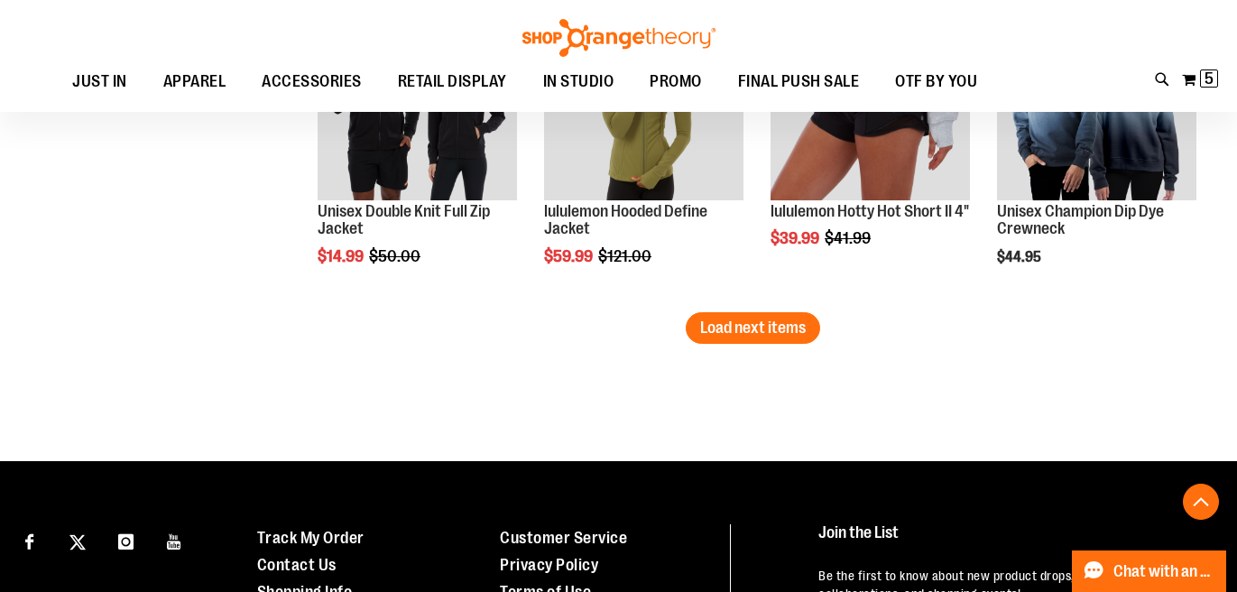
scroll to position [4763, 0]
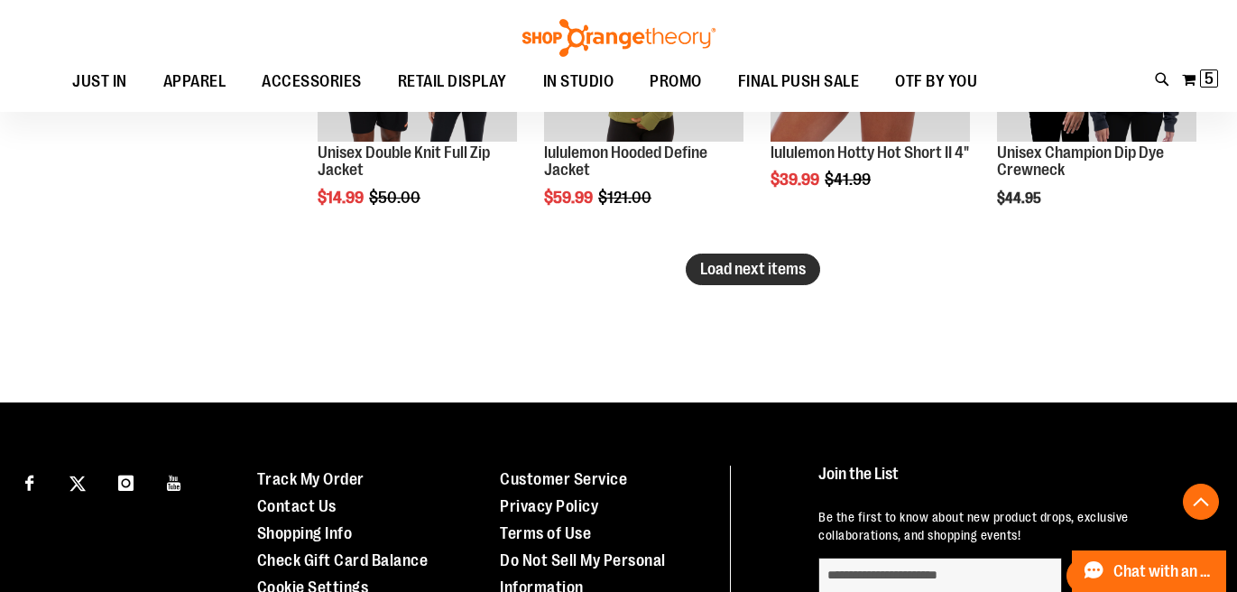
click at [790, 284] on button "Load next items" at bounding box center [753, 270] width 134 height 32
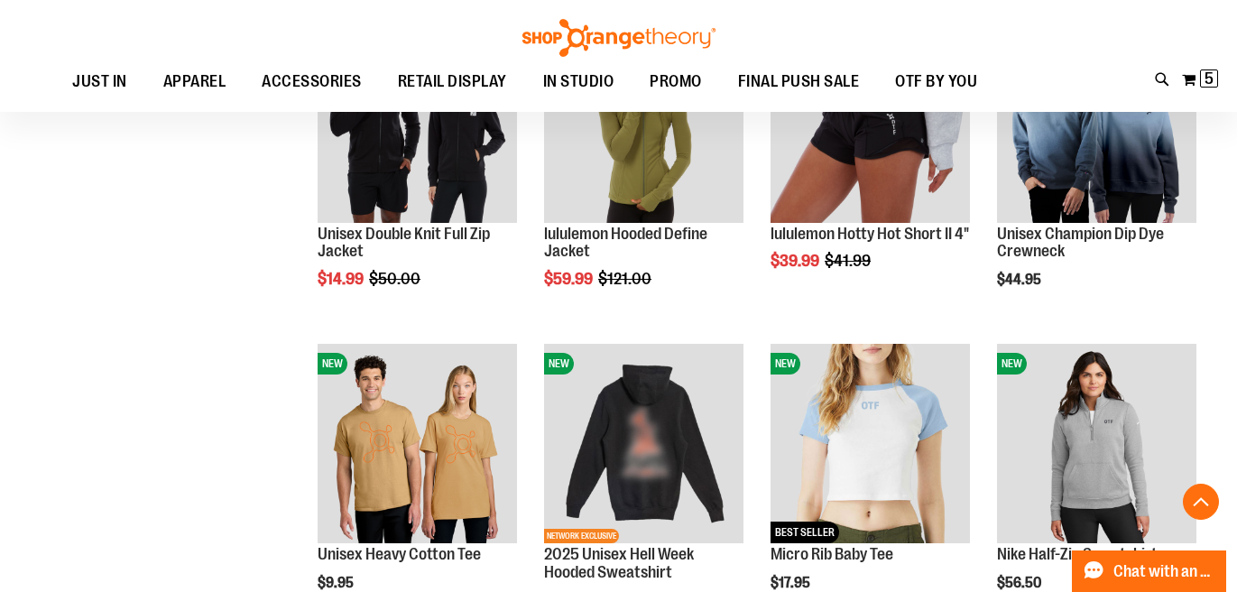
scroll to position [4738, 0]
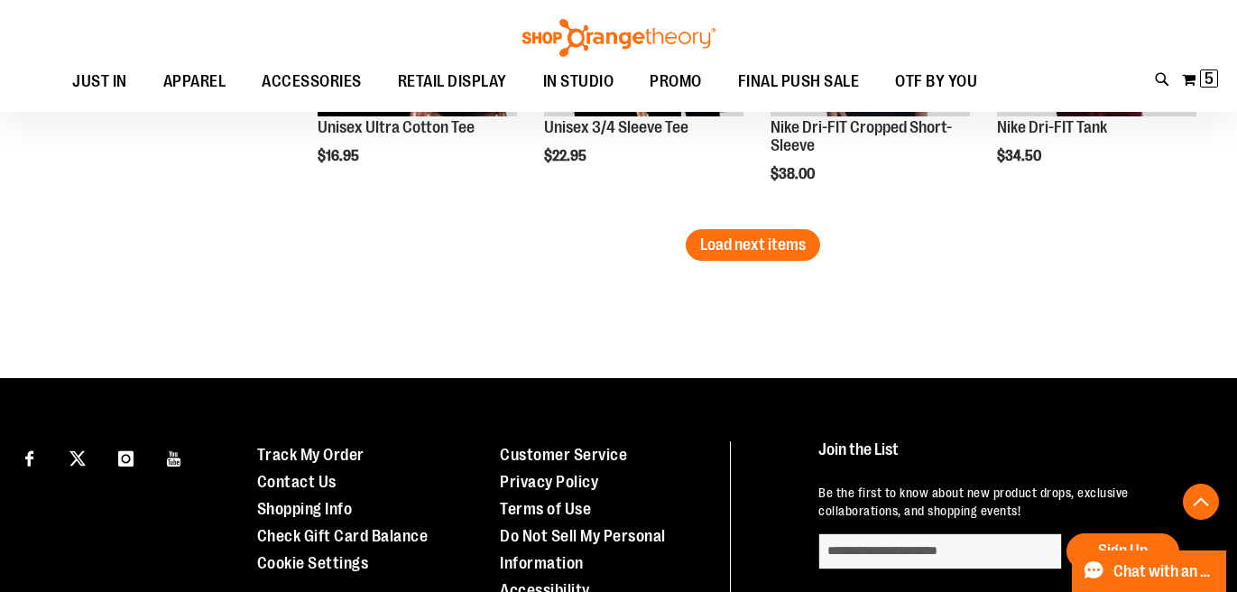
scroll to position [5694, 0]
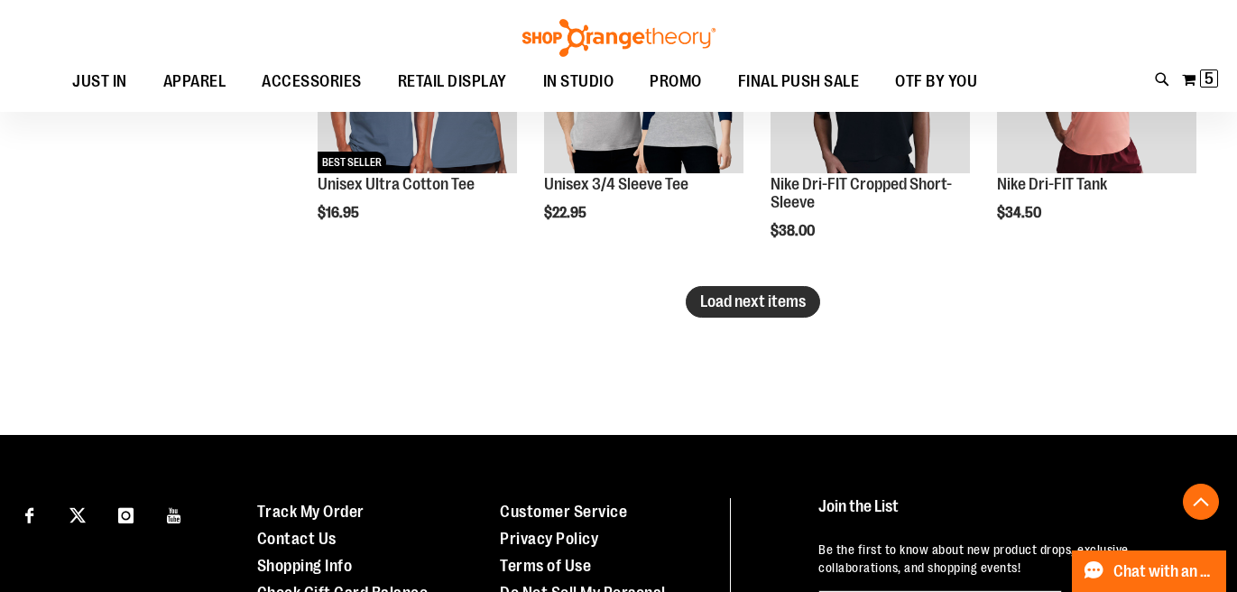
click at [787, 307] on span "Load next items" at bounding box center [753, 301] width 106 height 18
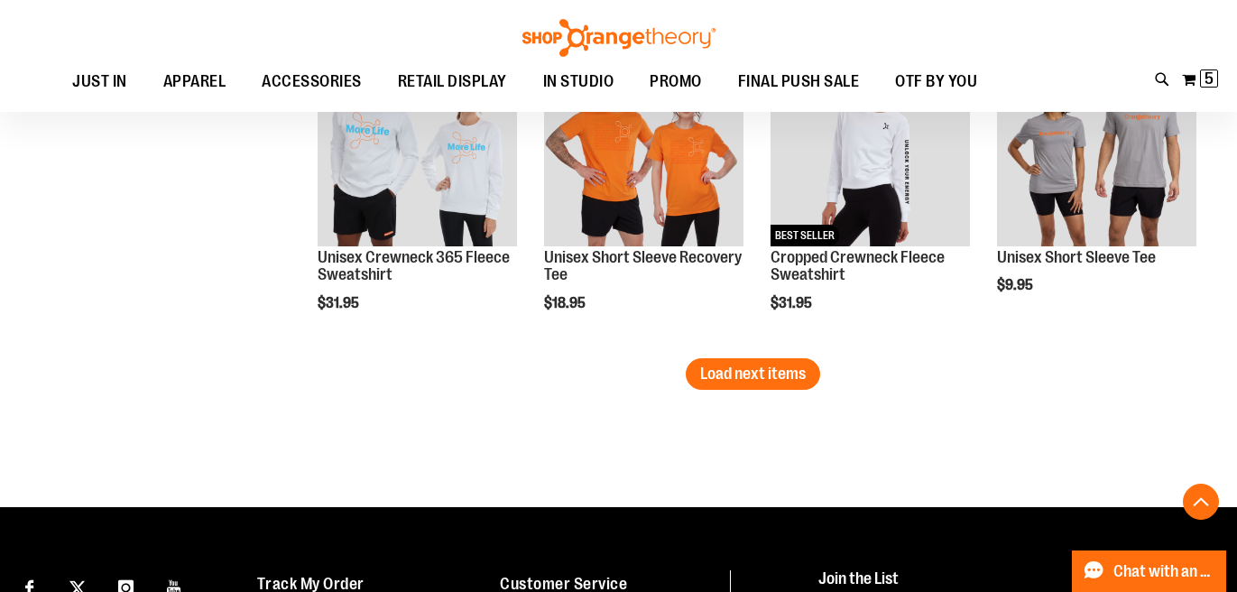
scroll to position [6731, 0]
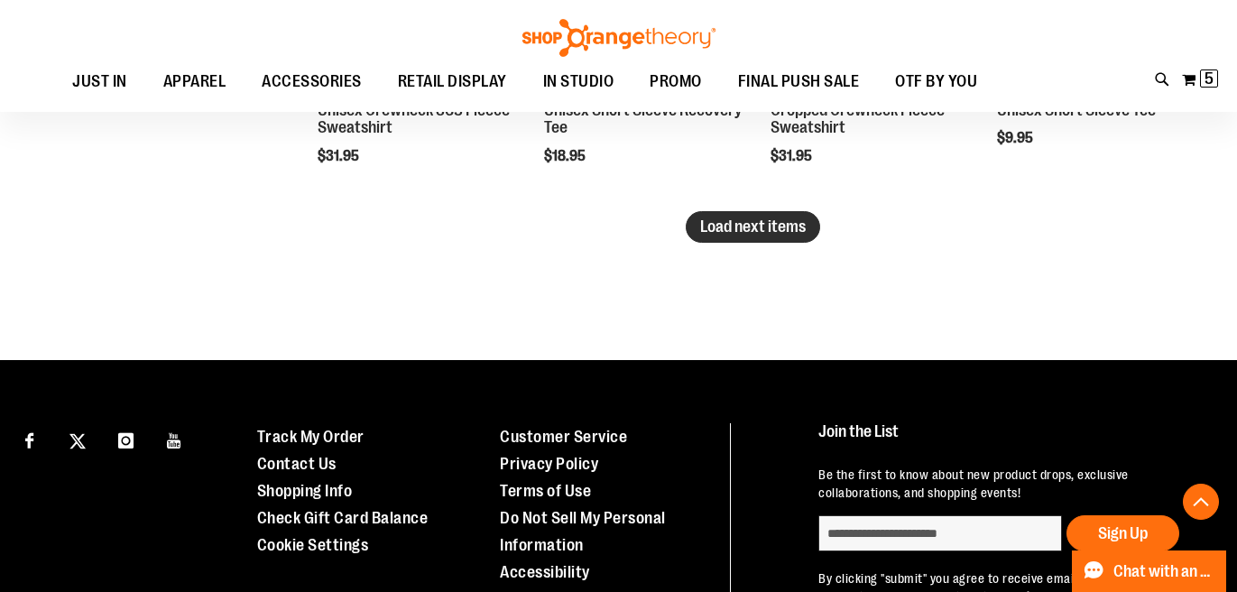
click at [764, 230] on span "Load next items" at bounding box center [753, 227] width 106 height 18
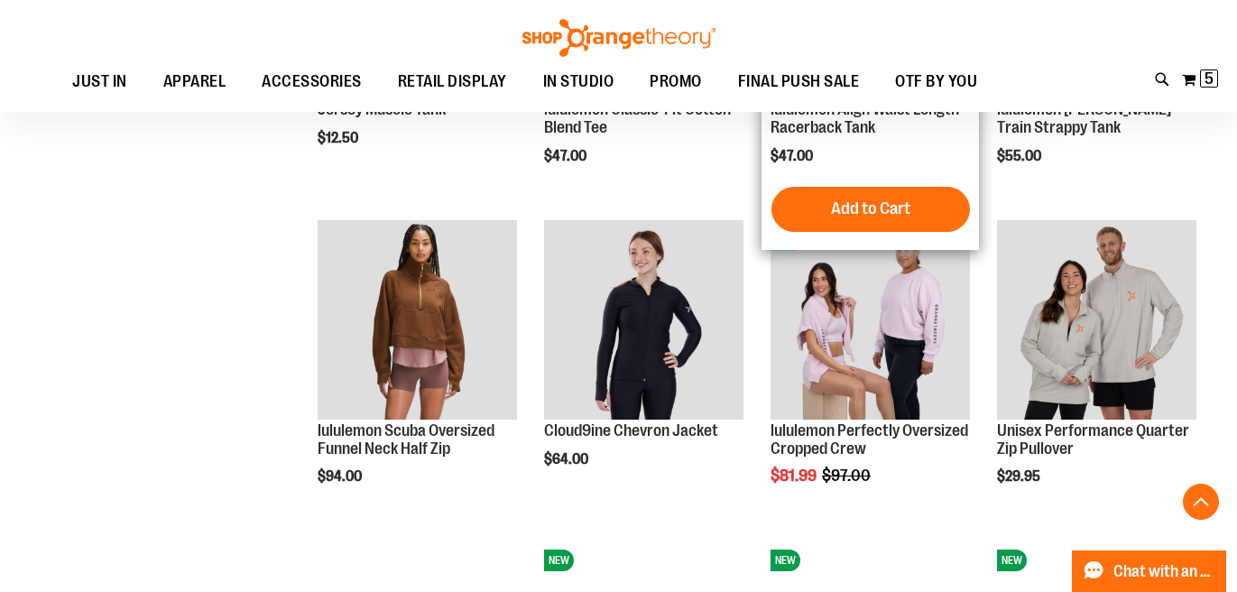
scroll to position [7178, 0]
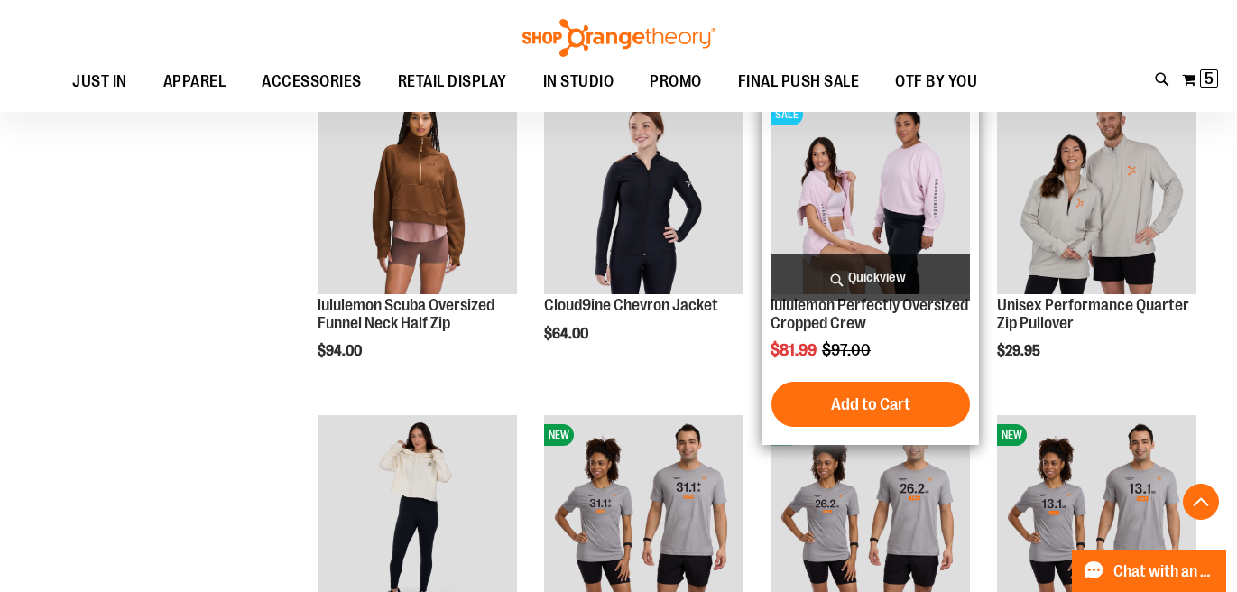
click at [893, 281] on span "Quickview" at bounding box center [870, 278] width 199 height 48
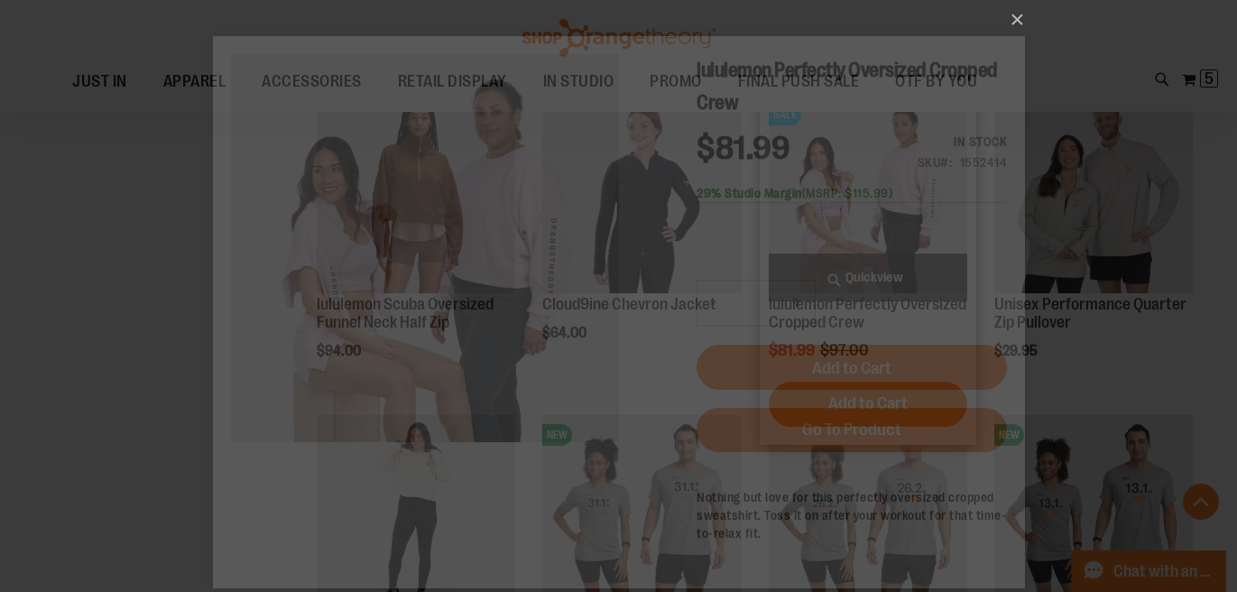
scroll to position [0, 0]
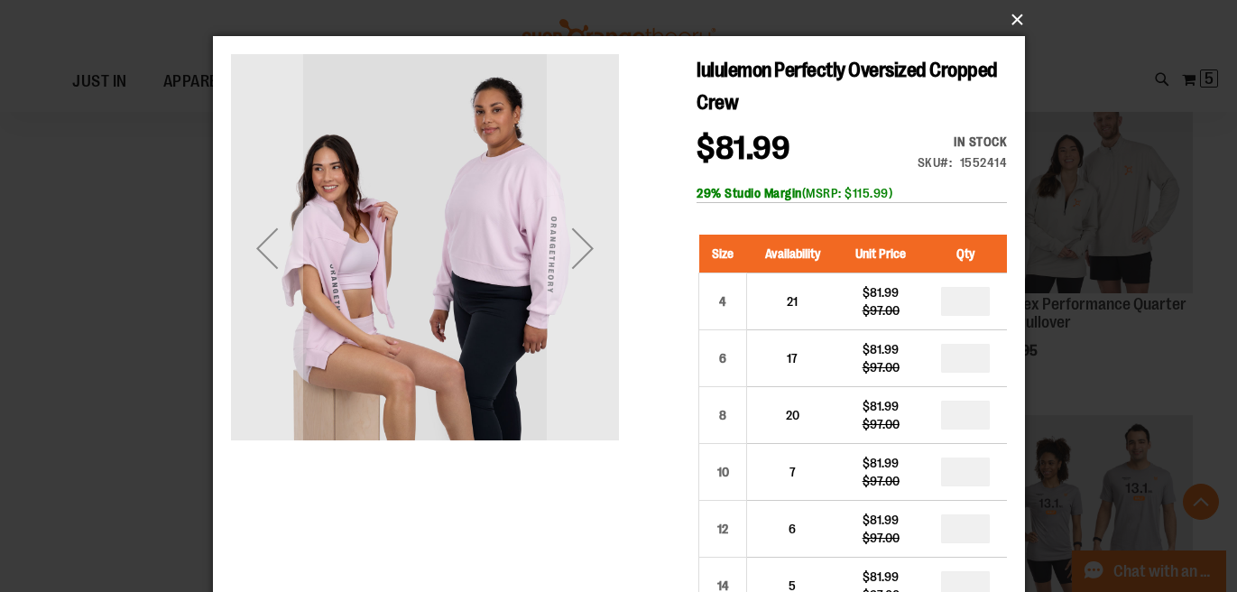
click at [1011, 22] on button "×" at bounding box center [624, 20] width 812 height 40
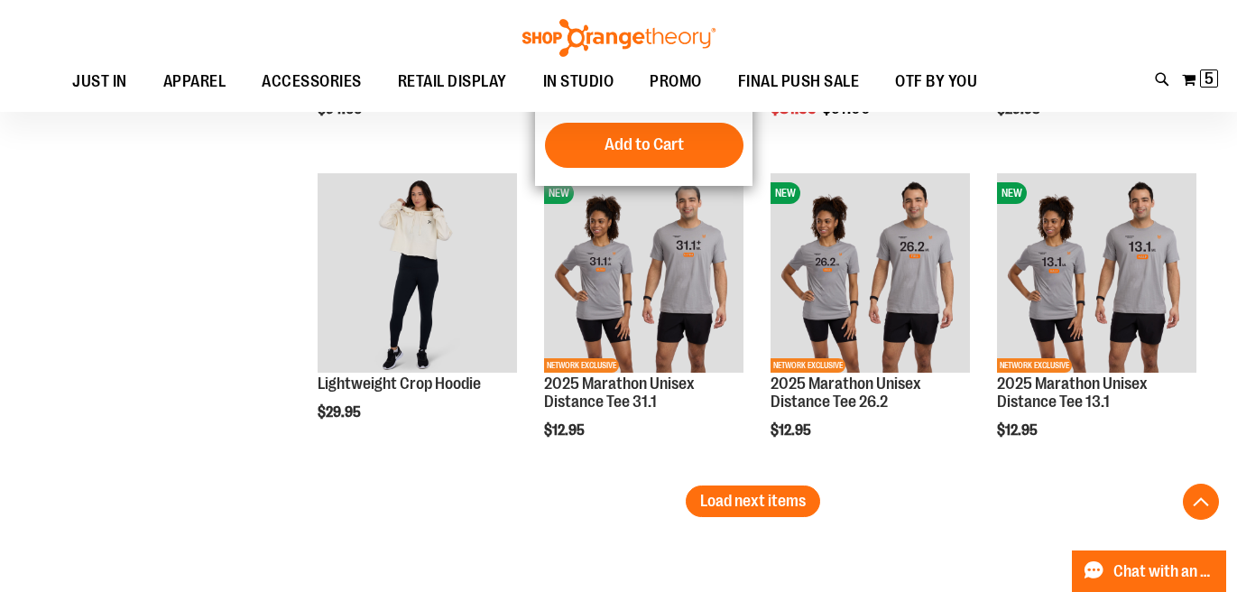
scroll to position [7601, 0]
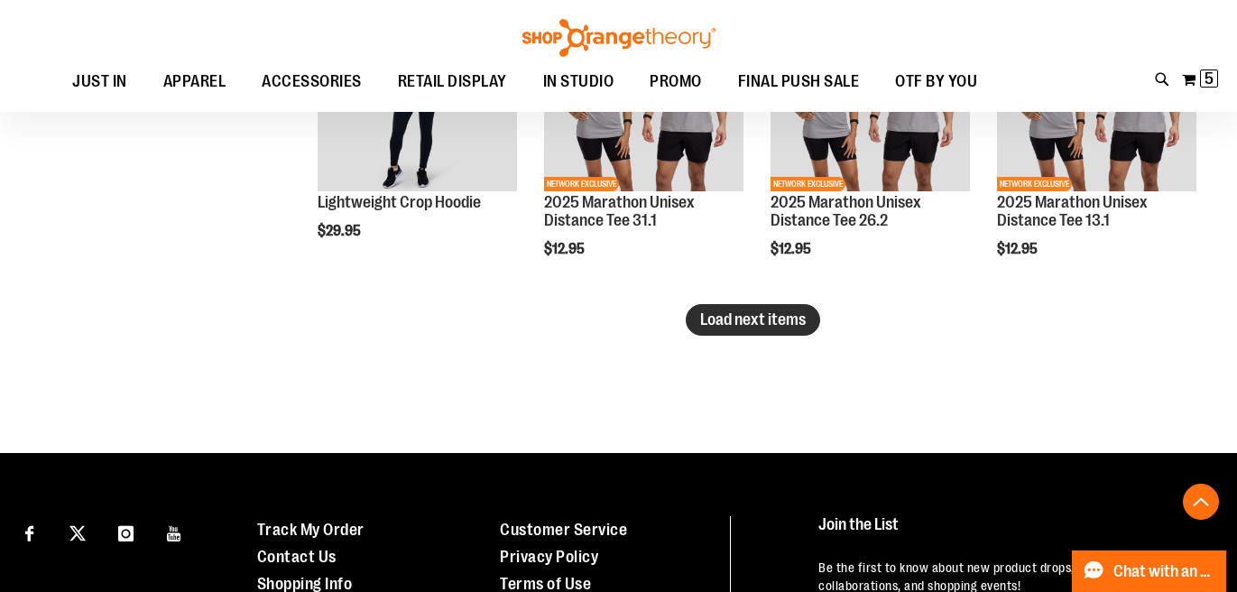
click at [783, 328] on span "Load next items" at bounding box center [753, 319] width 106 height 18
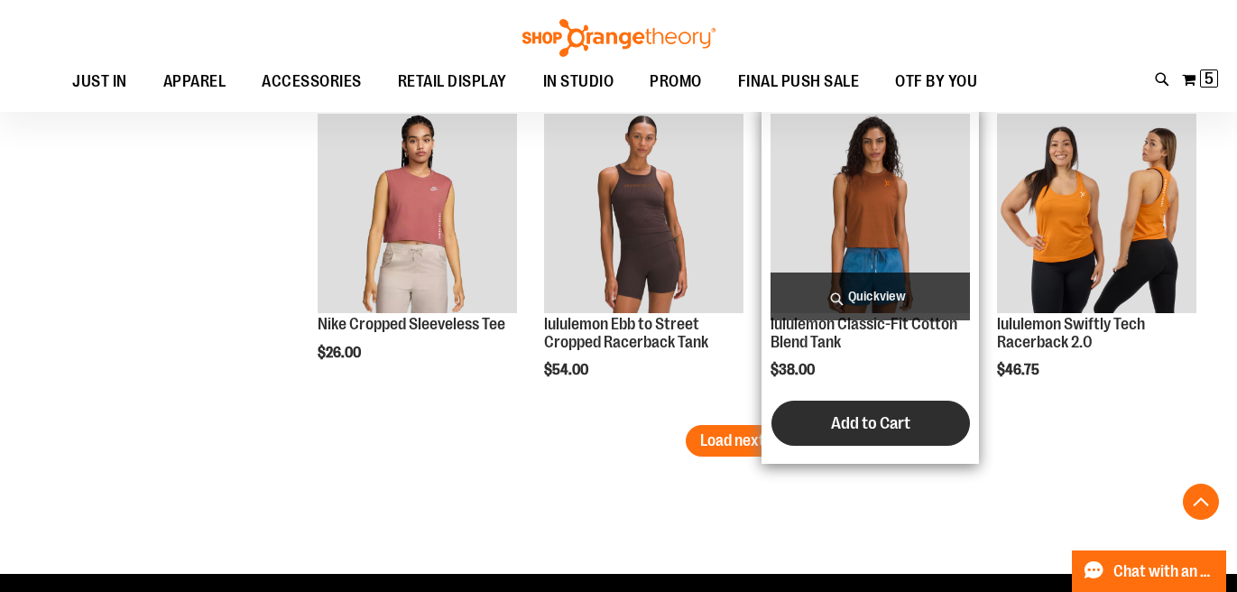
scroll to position [8444, 0]
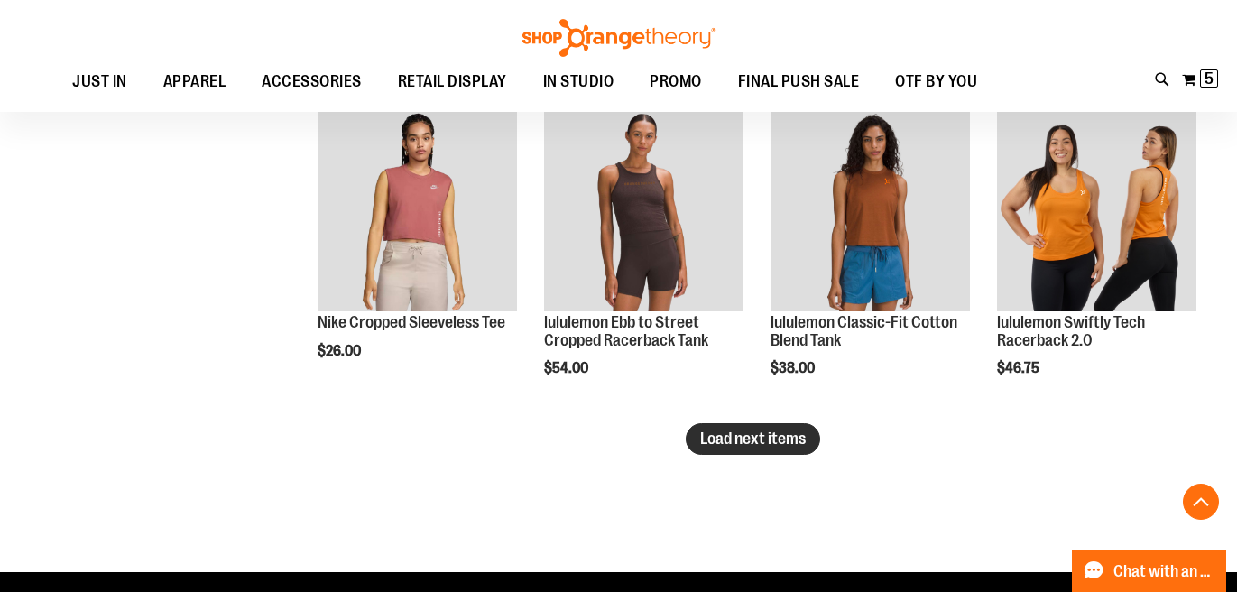
click at [733, 446] on span "Load next items" at bounding box center [753, 439] width 106 height 18
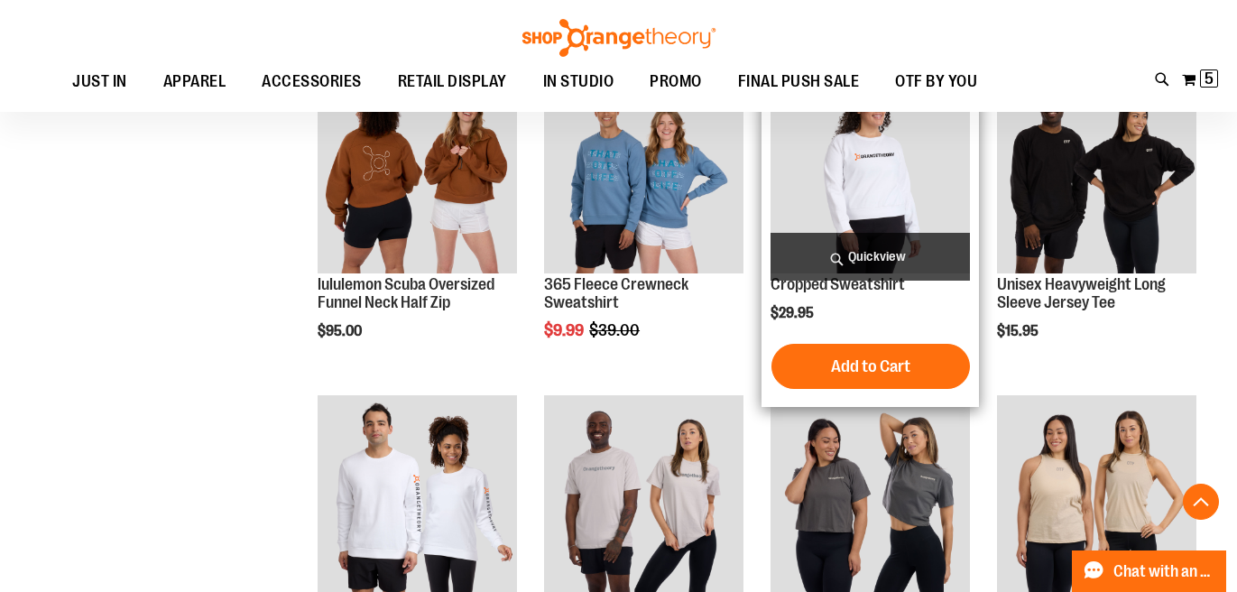
scroll to position [8695, 0]
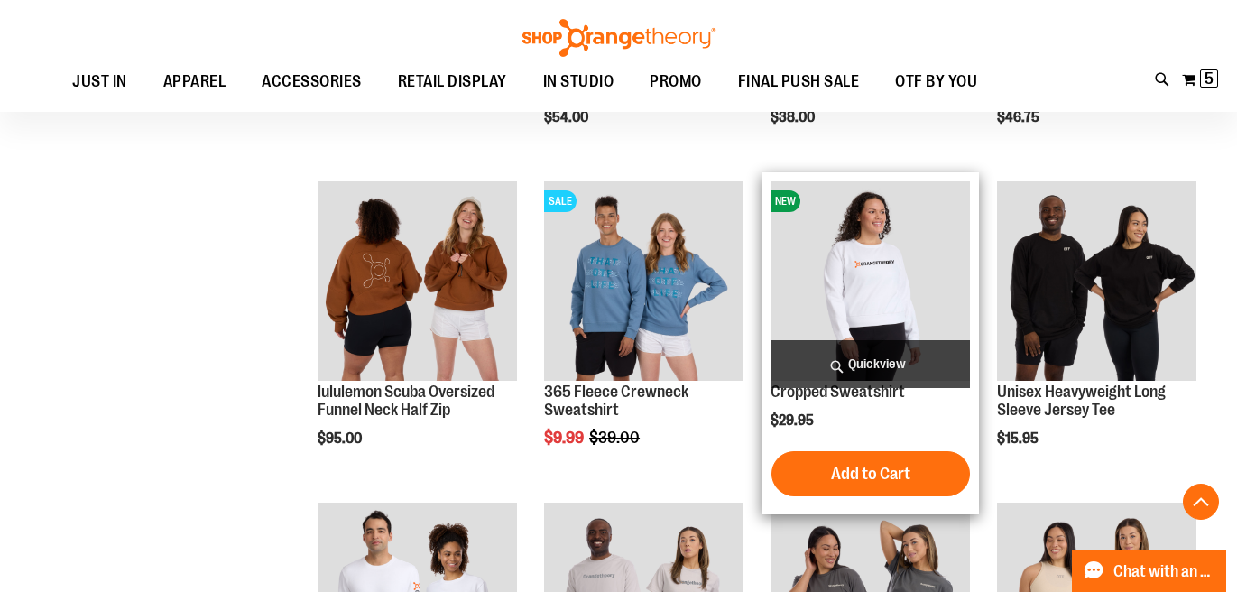
click at [889, 258] on img "product" at bounding box center [870, 280] width 199 height 199
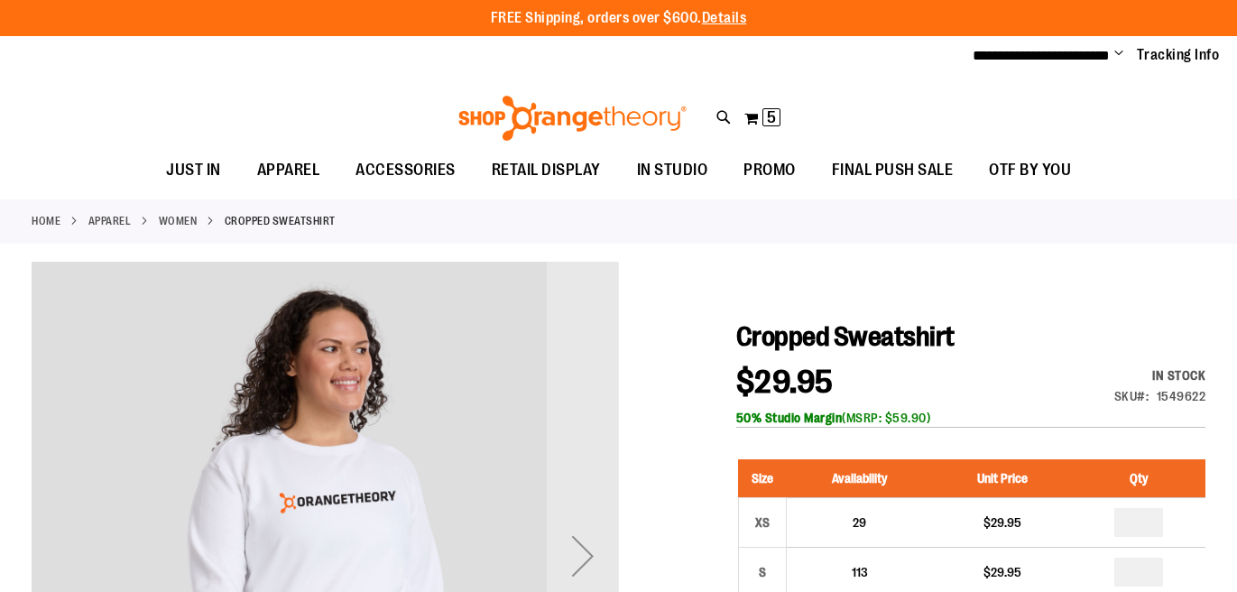
type input "**********"
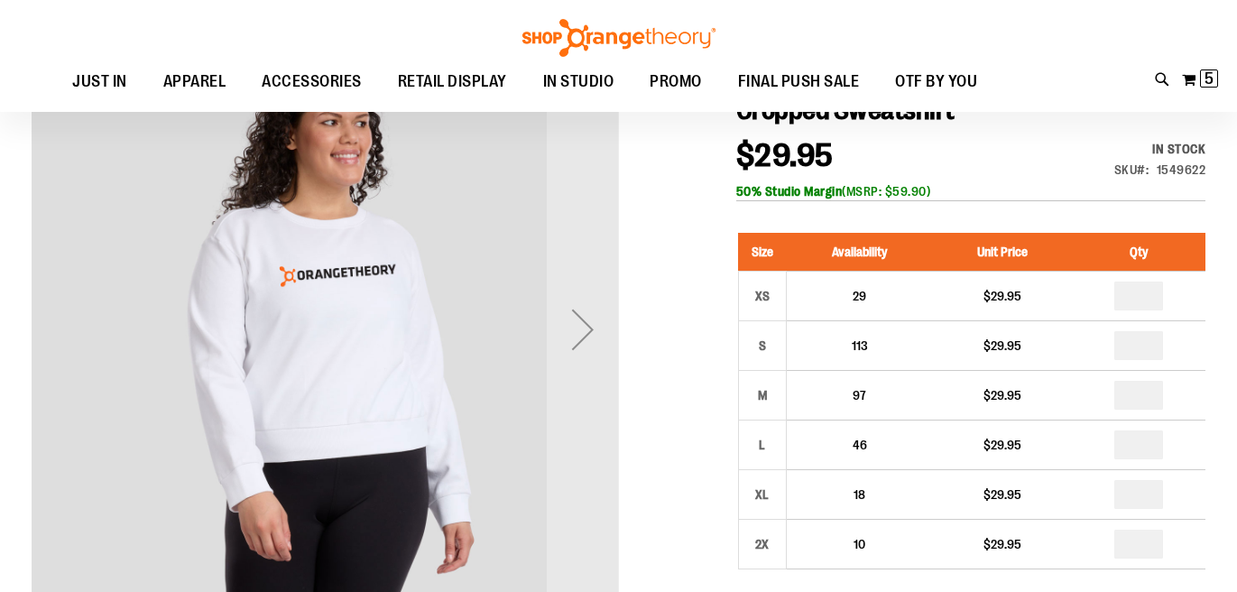
scroll to position [220, 0]
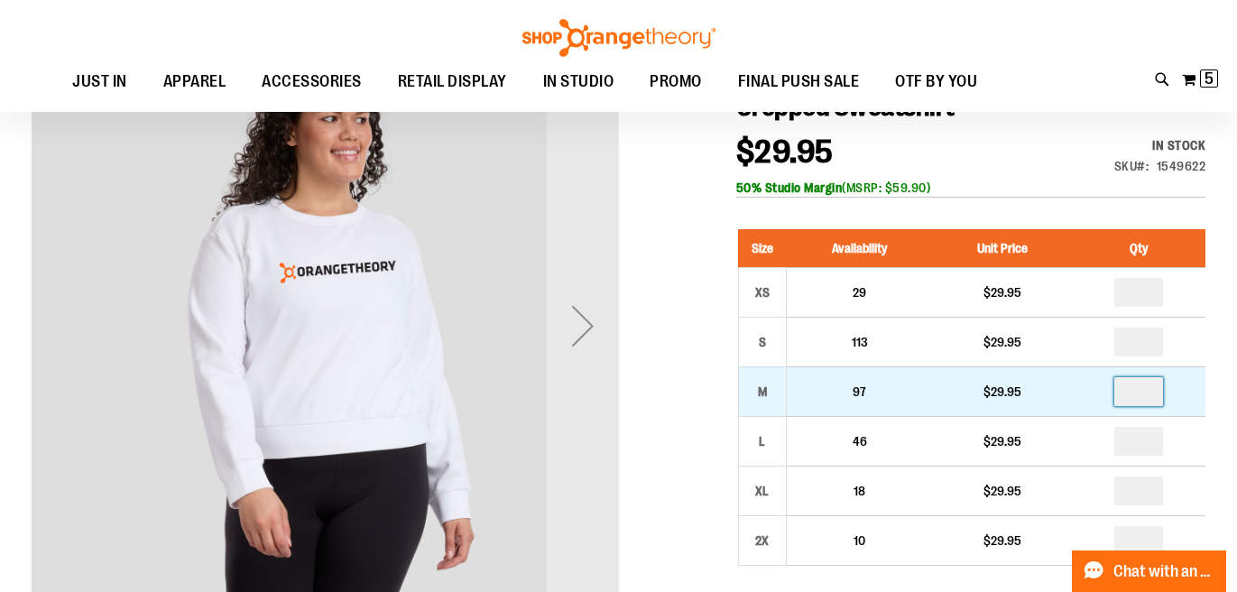
click at [1147, 391] on input "number" at bounding box center [1139, 391] width 49 height 29
type input "*"
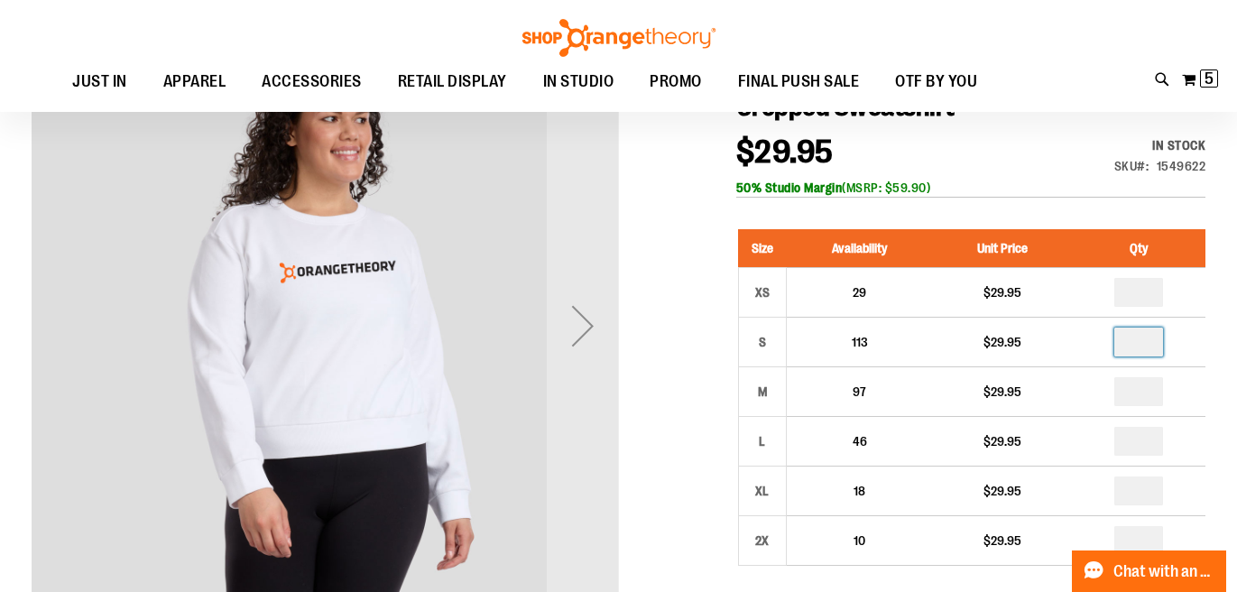
click at [1147, 343] on input "number" at bounding box center [1139, 342] width 49 height 29
type input "*"
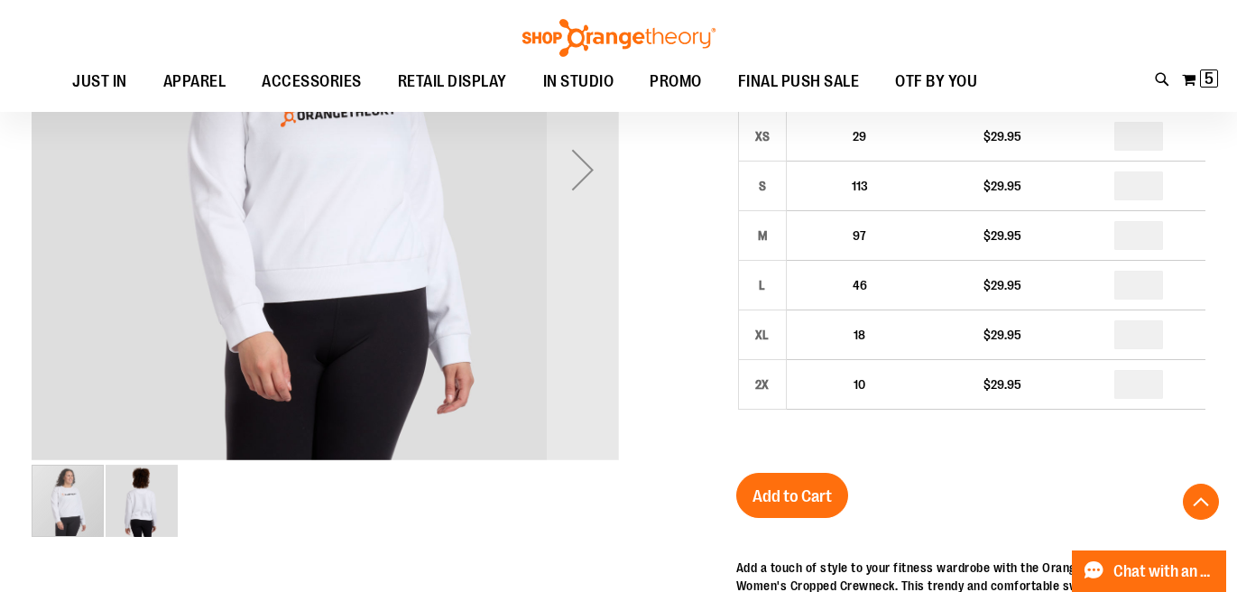
scroll to position [380, 0]
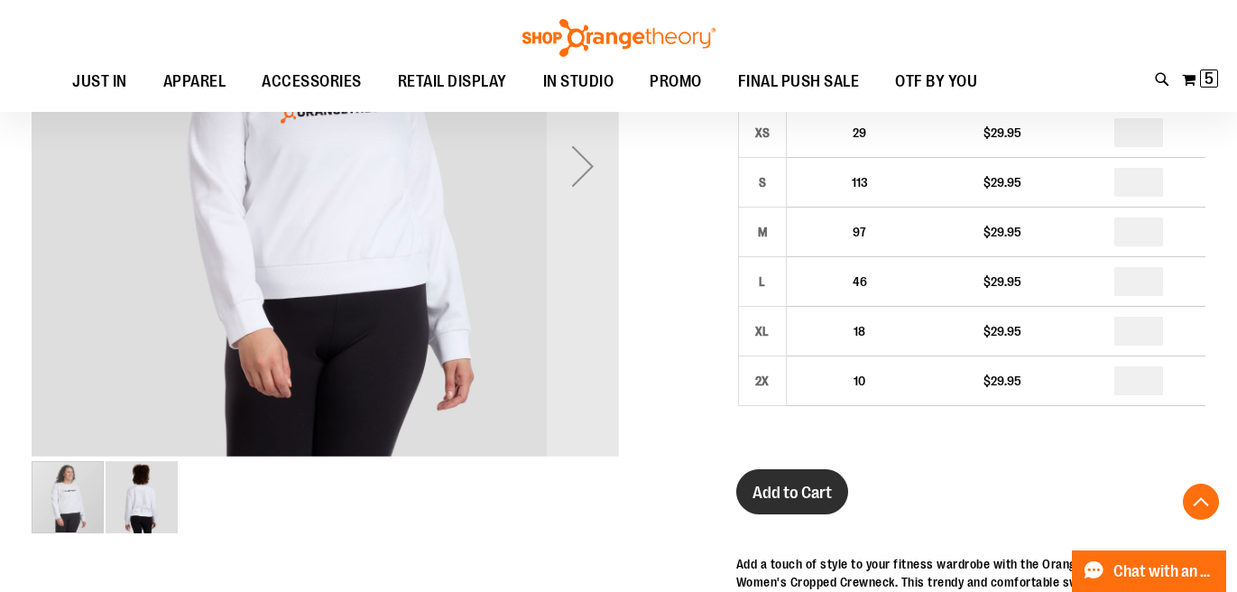
click at [817, 477] on button "Add to Cart" at bounding box center [792, 491] width 112 height 45
